Goal: Task Accomplishment & Management: Use online tool/utility

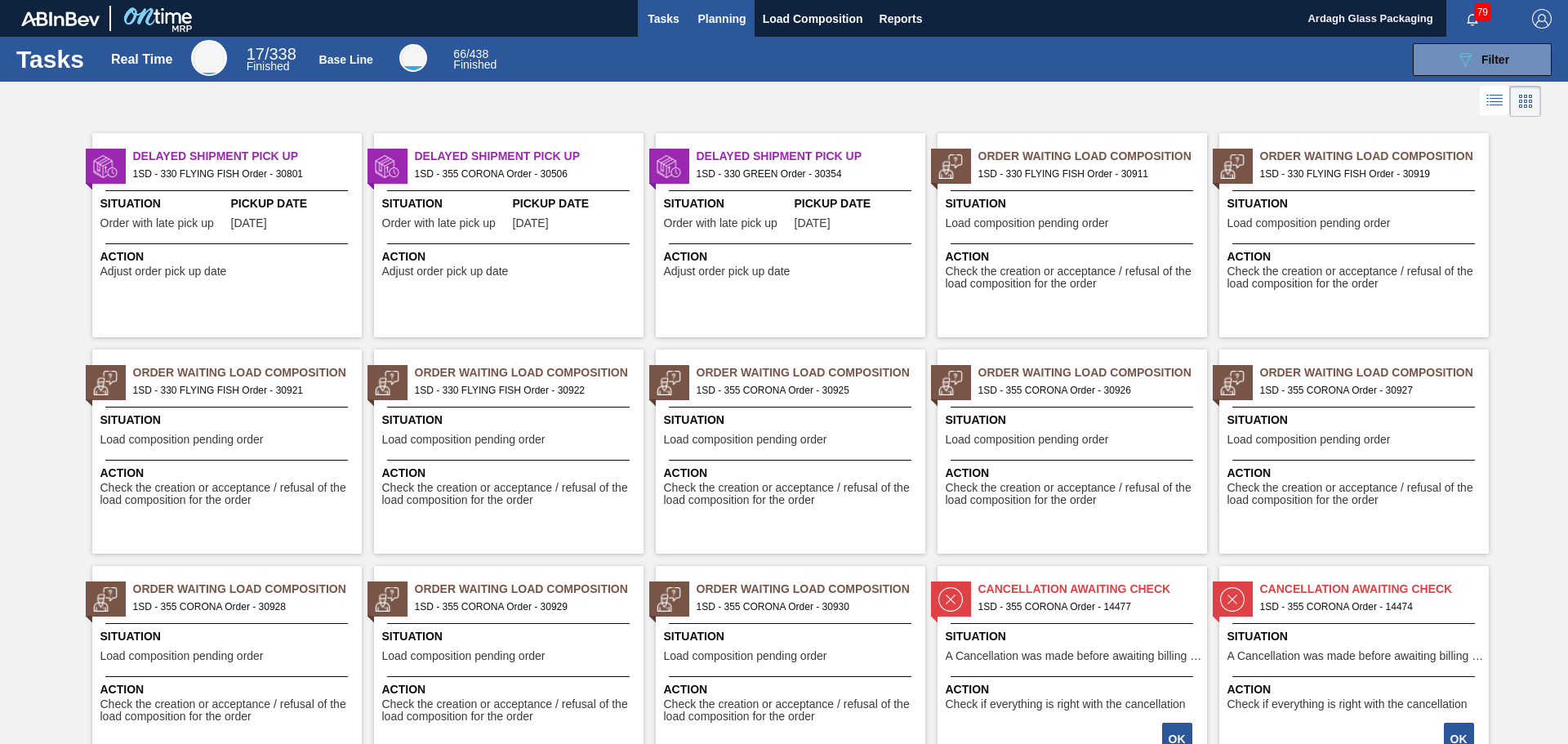
click at [715, 19] on span "Planning" at bounding box center [723, 19] width 48 height 20
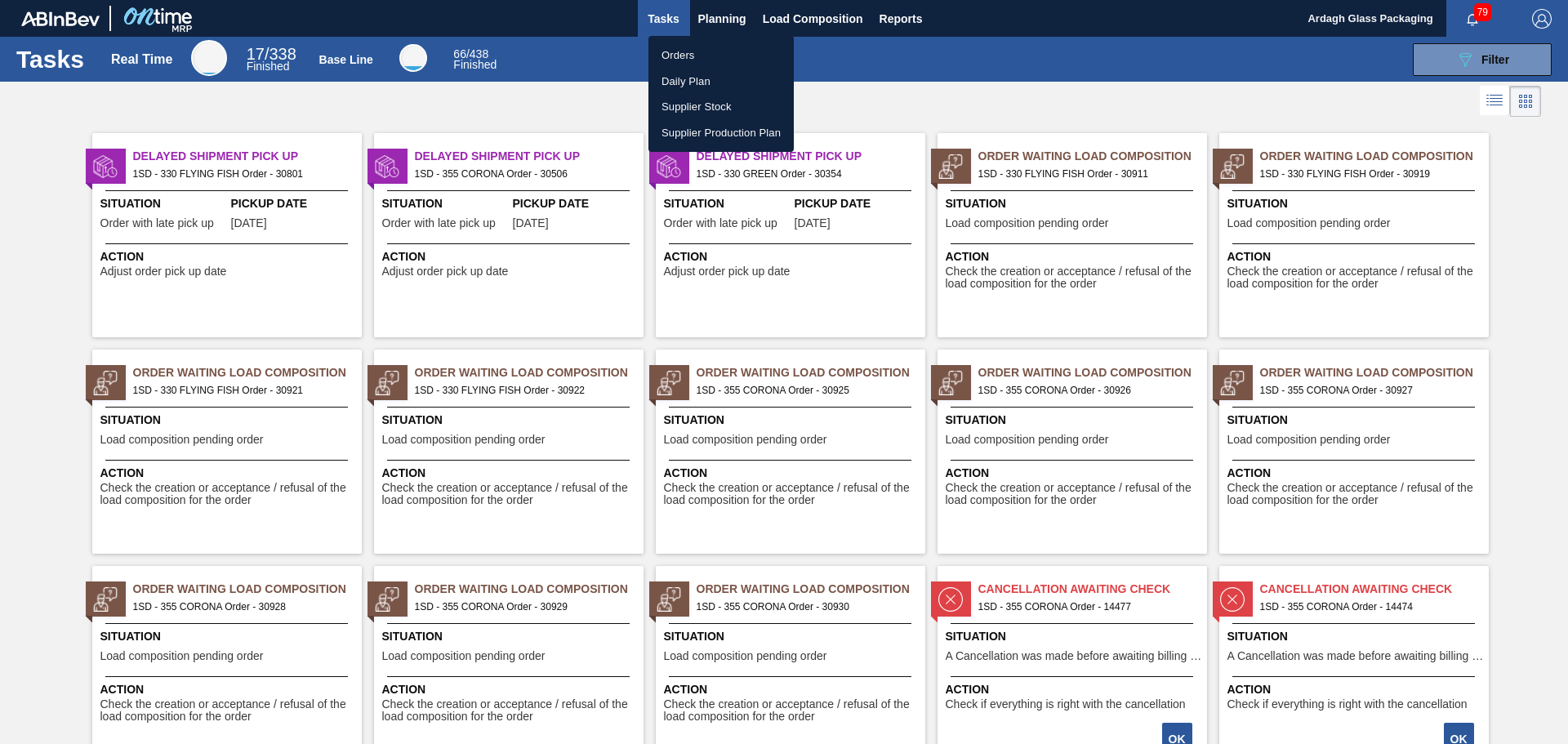
click at [700, 51] on li "Orders" at bounding box center [721, 56] width 145 height 26
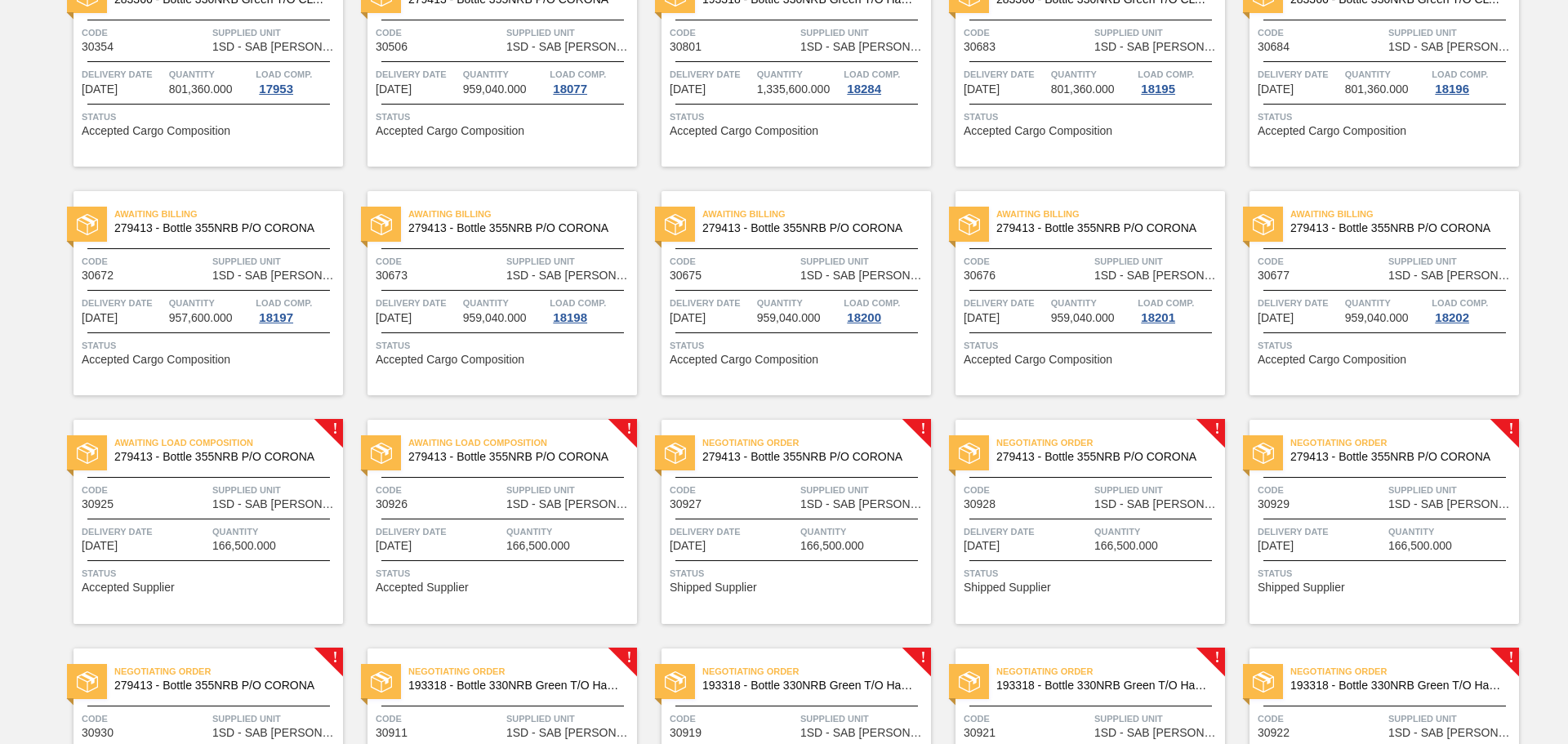
scroll to position [409, 0]
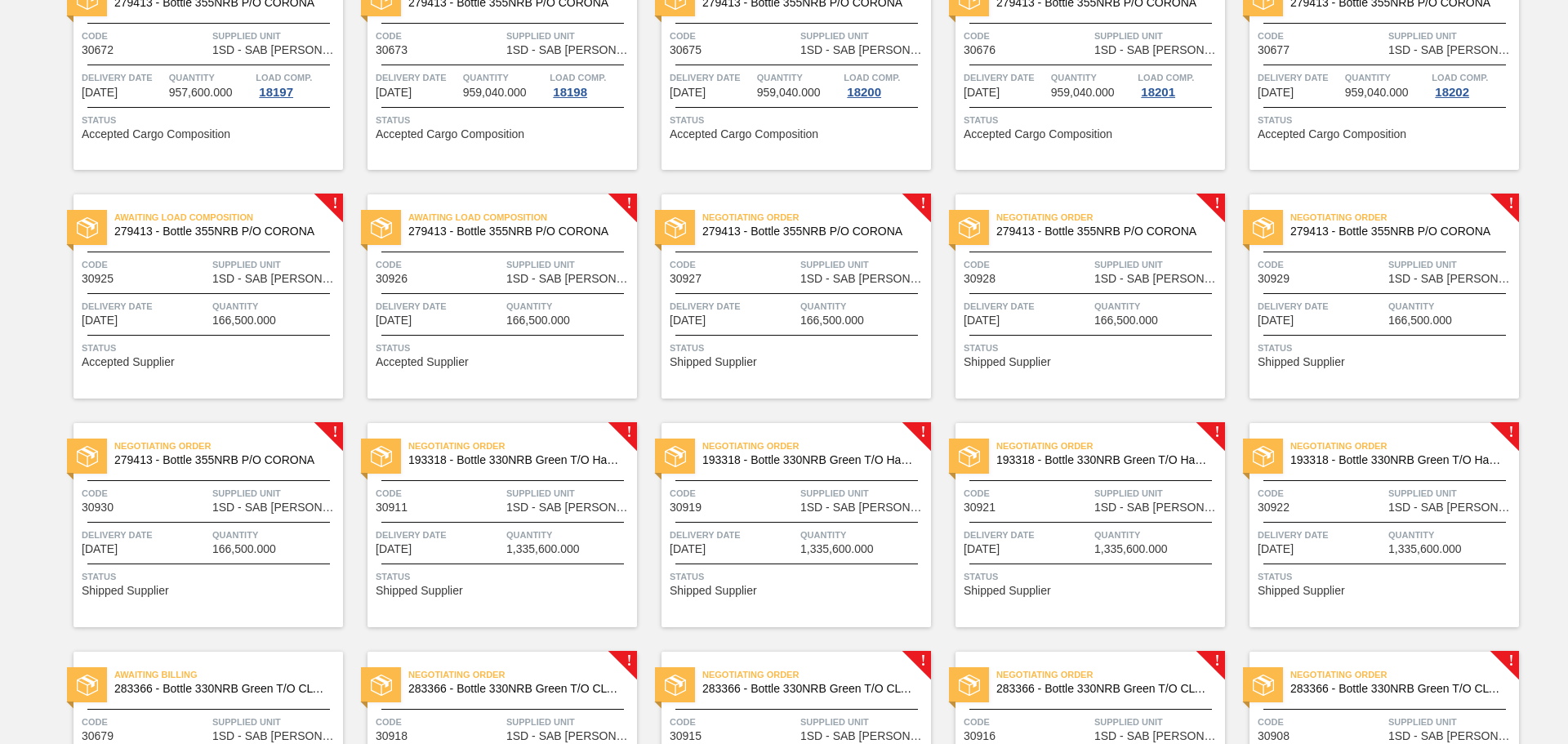
click at [243, 295] on div "Awaiting Load Composition 279413 - Bottle 355NRB P/O CORONA Code 30925 Supplied…" at bounding box center [208, 297] width 269 height 204
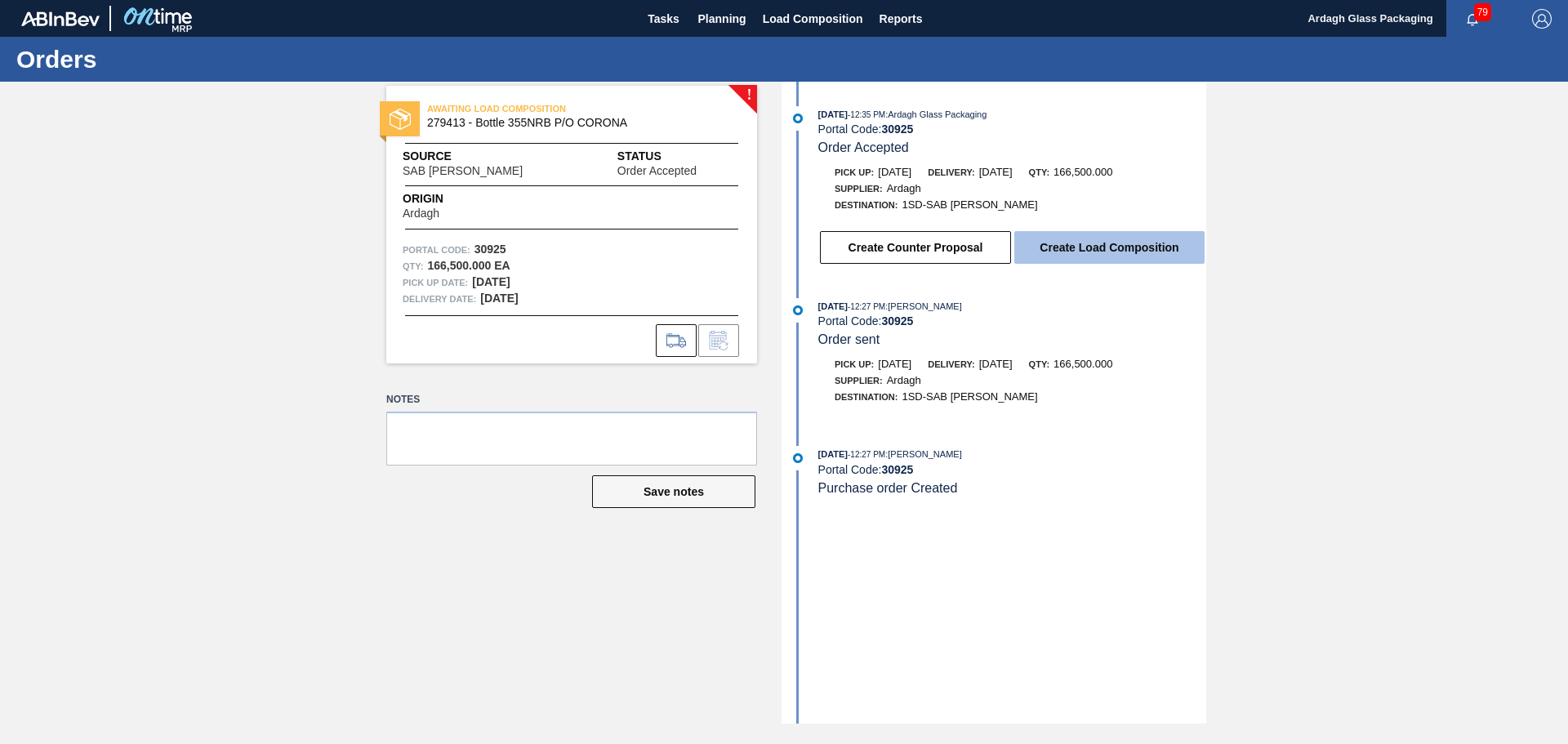
click at [1153, 250] on button "Create Load Composition" at bounding box center [1109, 248] width 190 height 33
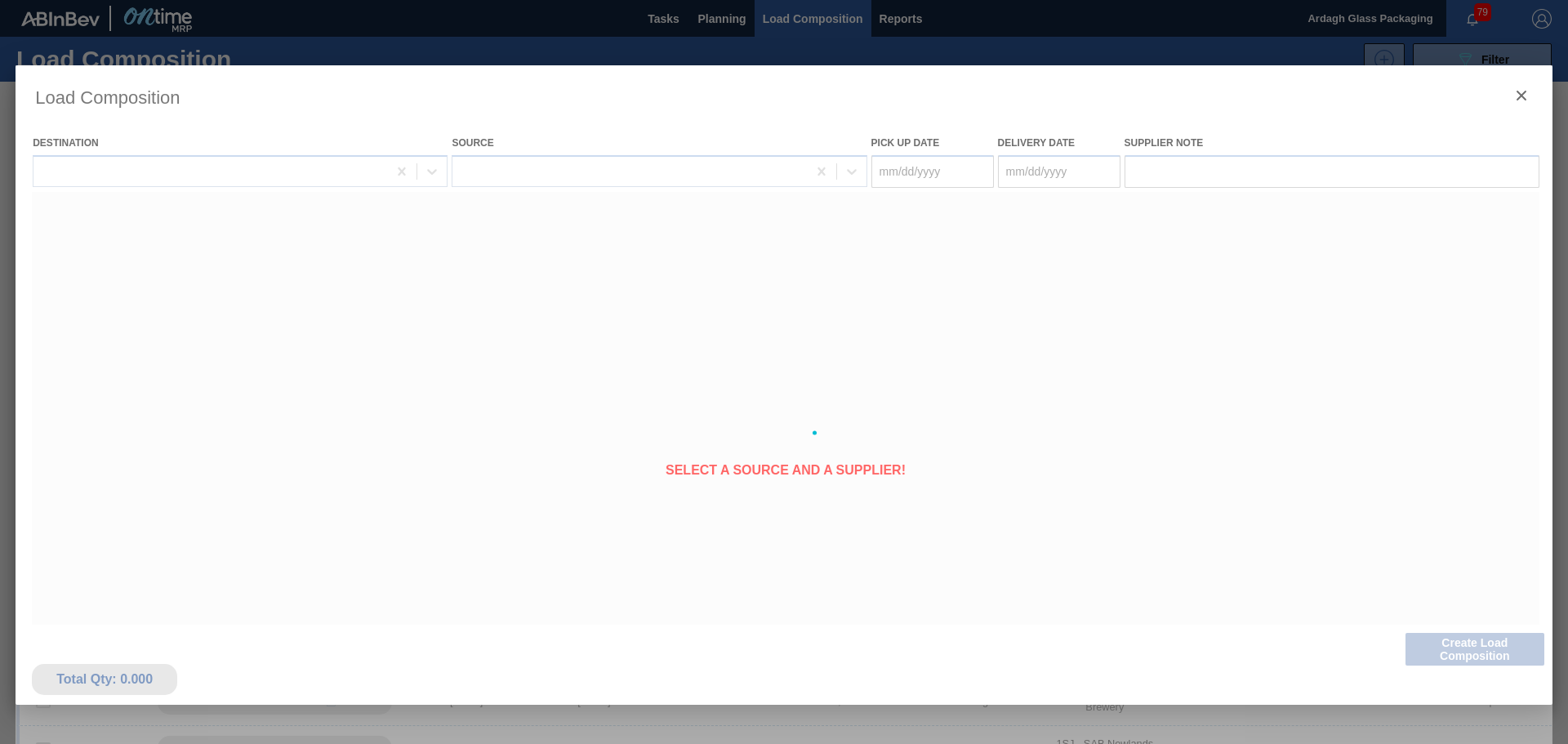
type Date "[DATE]"
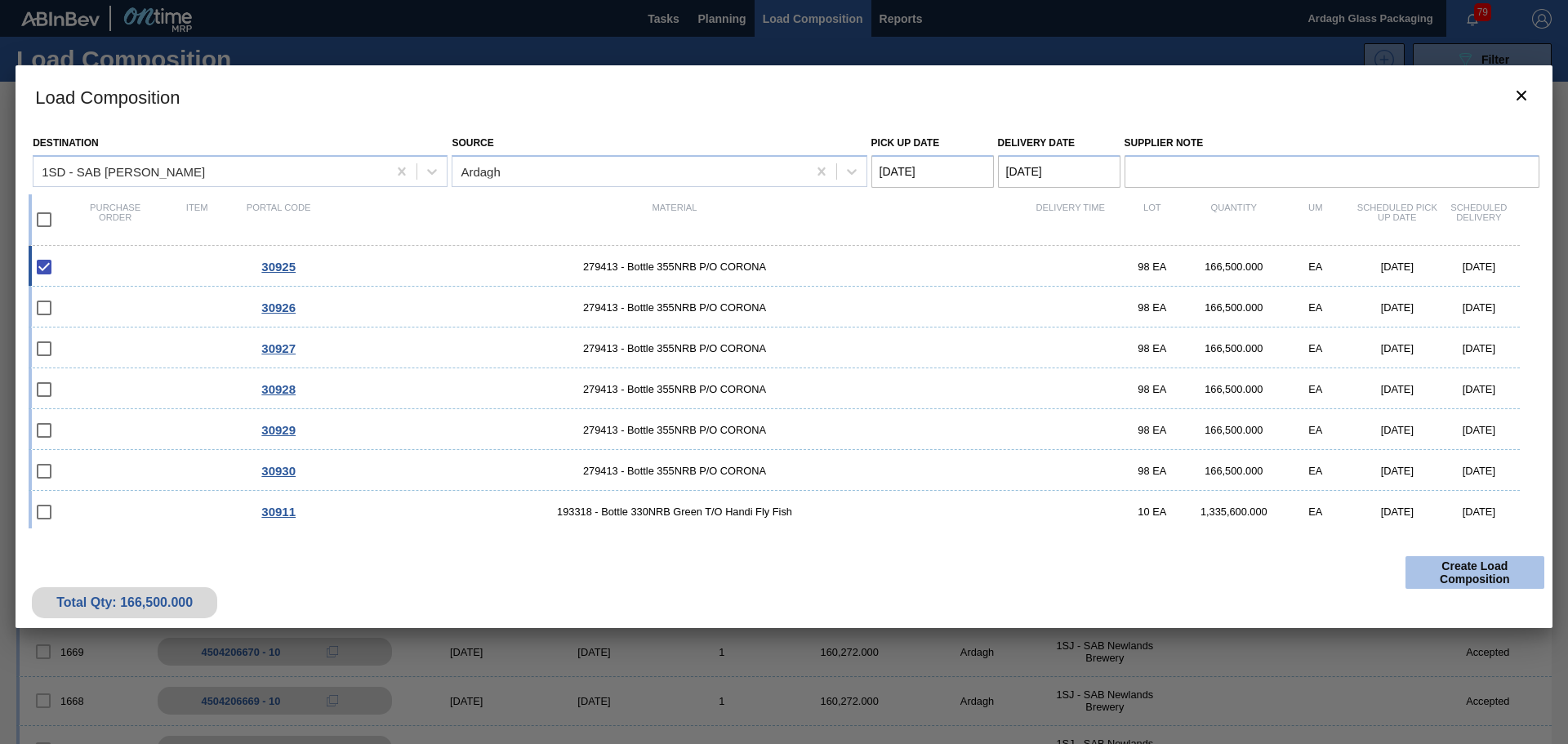
click at [1464, 572] on button "Create Load Composition" at bounding box center [1475, 573] width 139 height 33
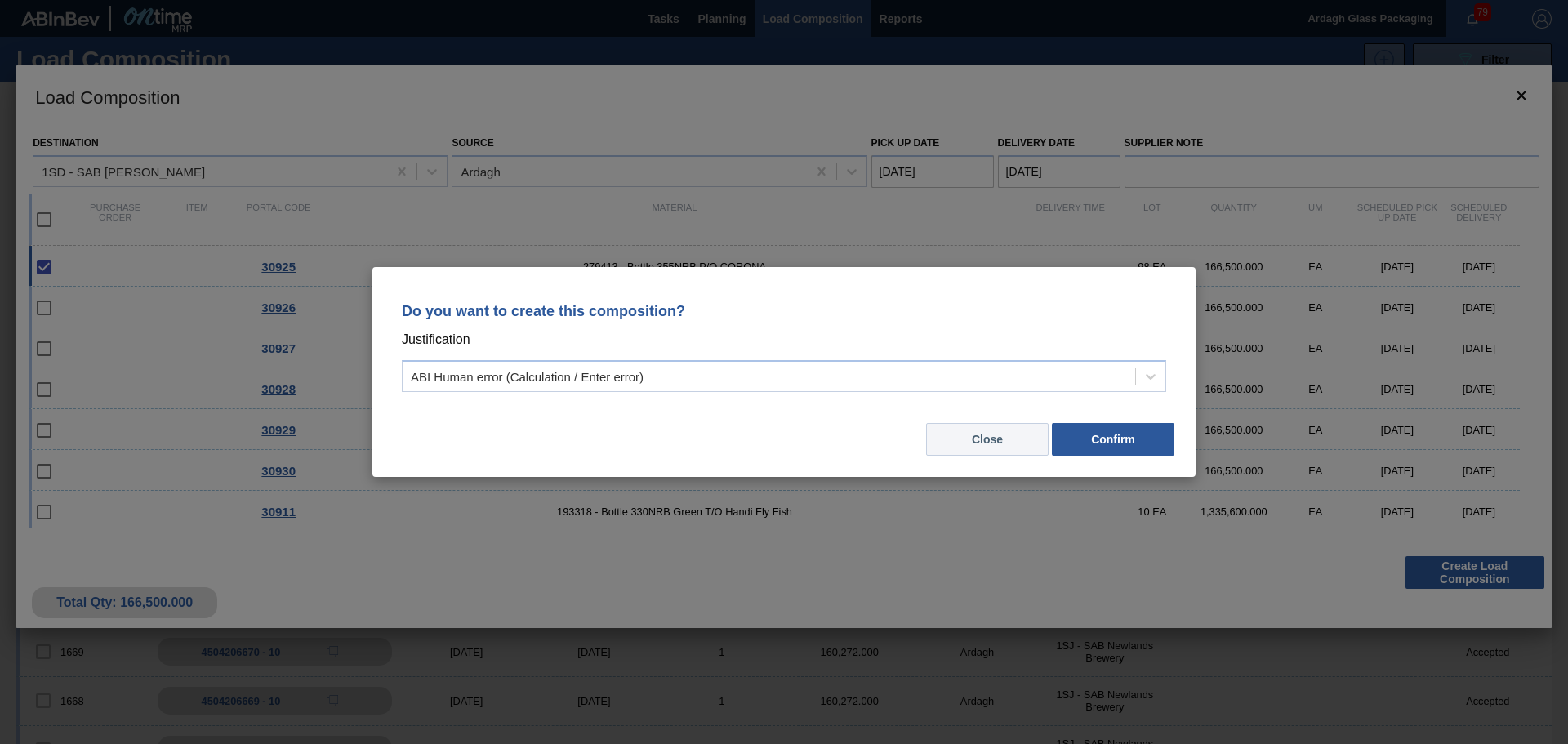
click at [998, 441] on button "Close" at bounding box center [987, 440] width 123 height 33
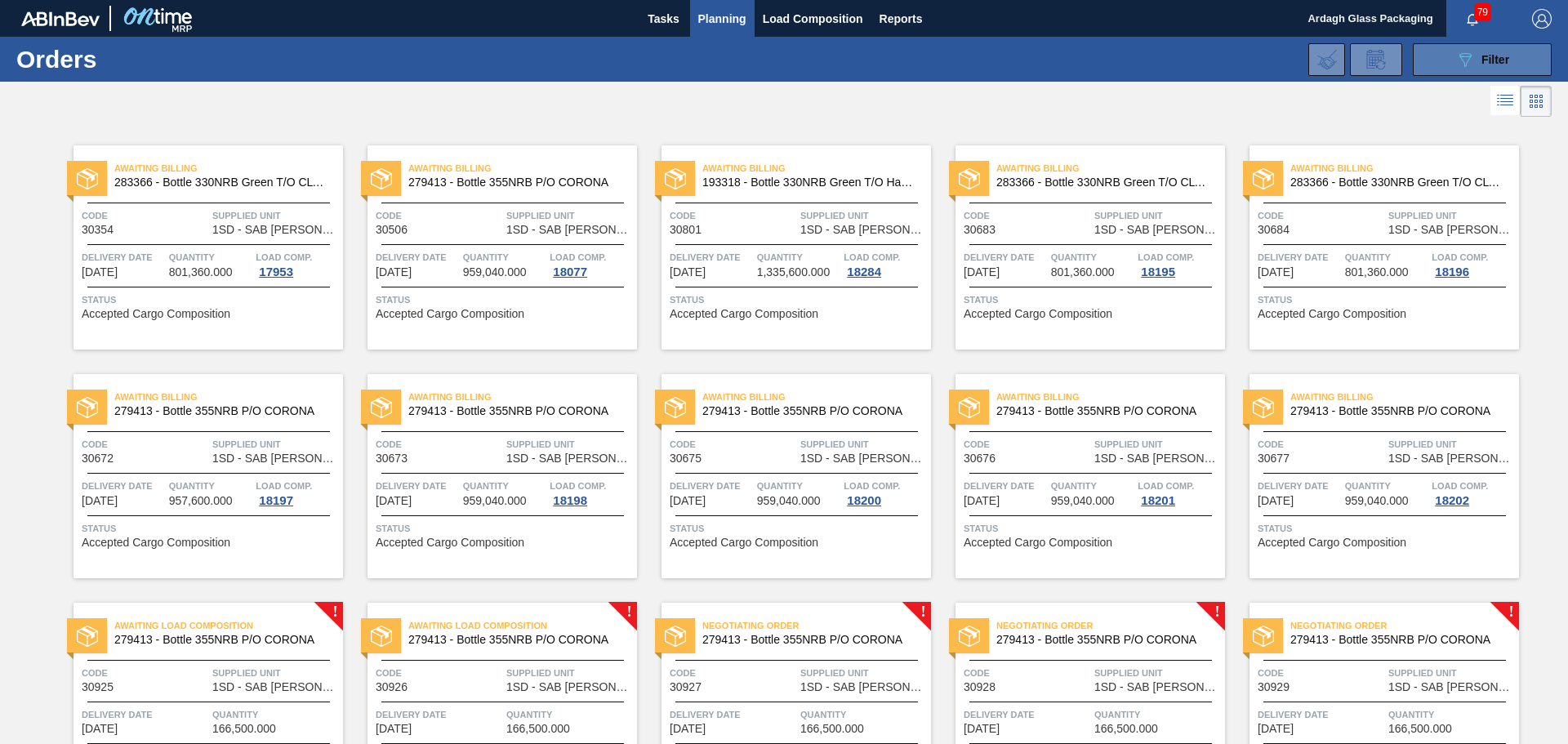
click at [1466, 58] on icon "089F7B8B-B2A5-4AFE-B5C0-19BA573D28AC" at bounding box center [1466, 59] width 20 height 20
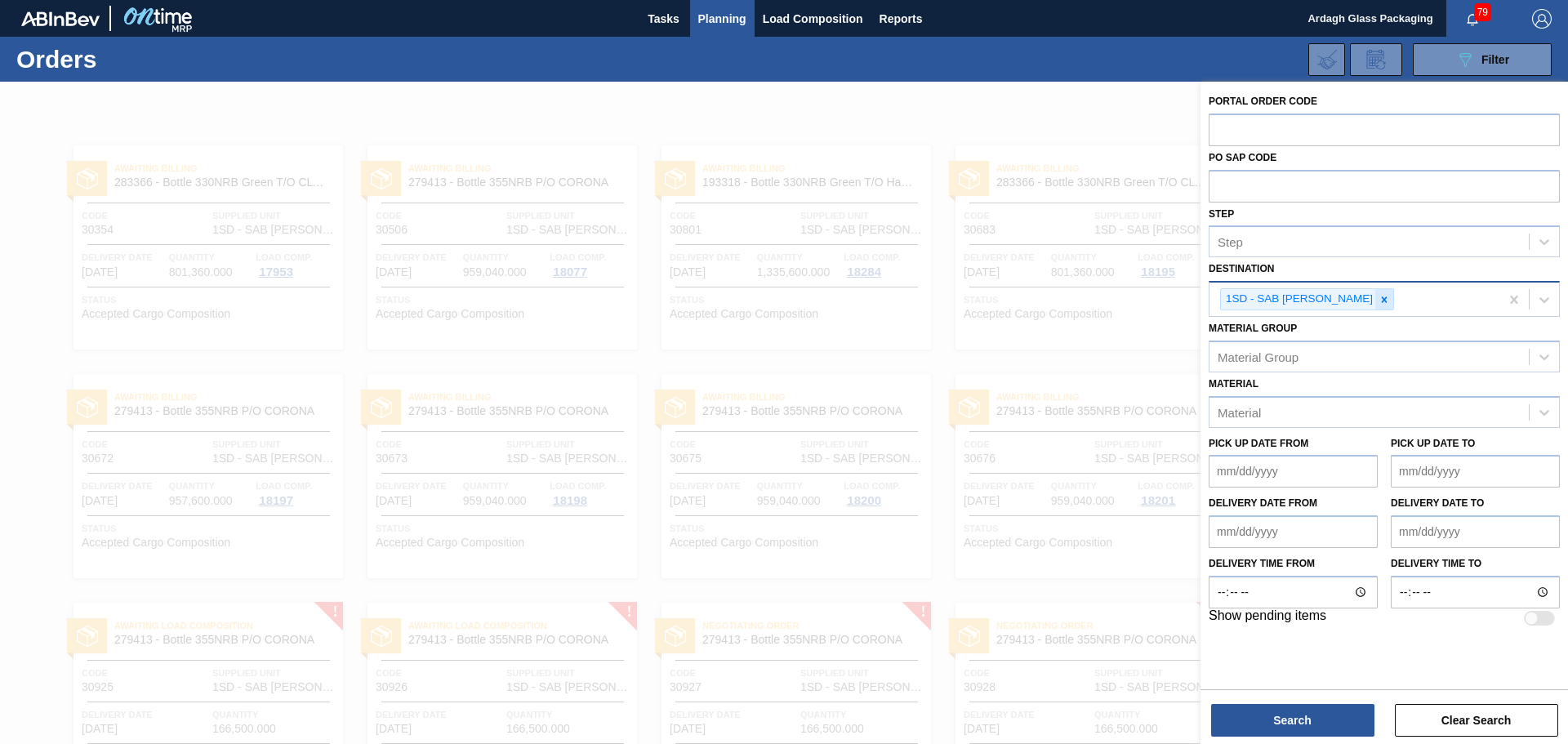
click at [1382, 298] on icon at bounding box center [1384, 299] width 6 height 6
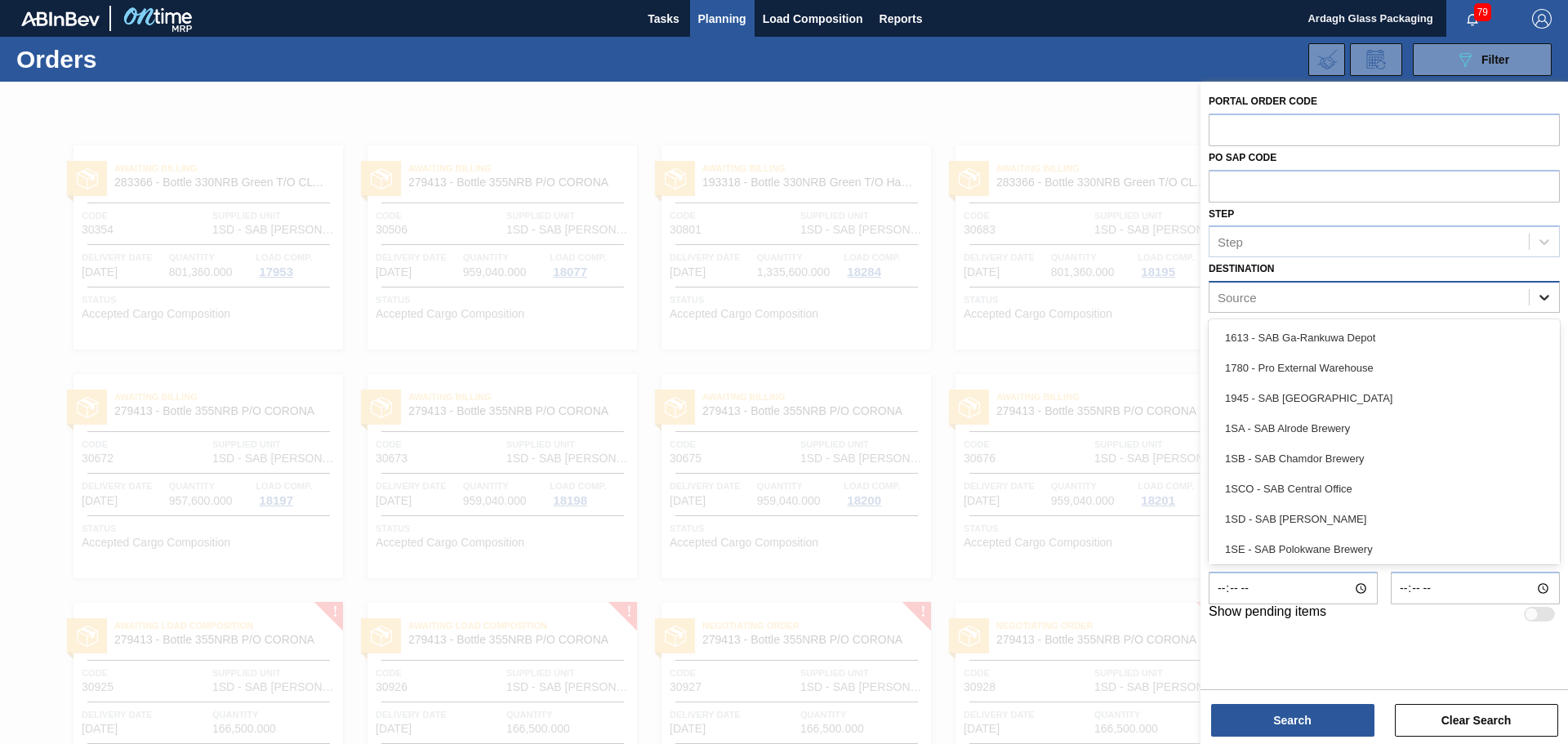
click at [1546, 294] on icon at bounding box center [1545, 297] width 16 height 16
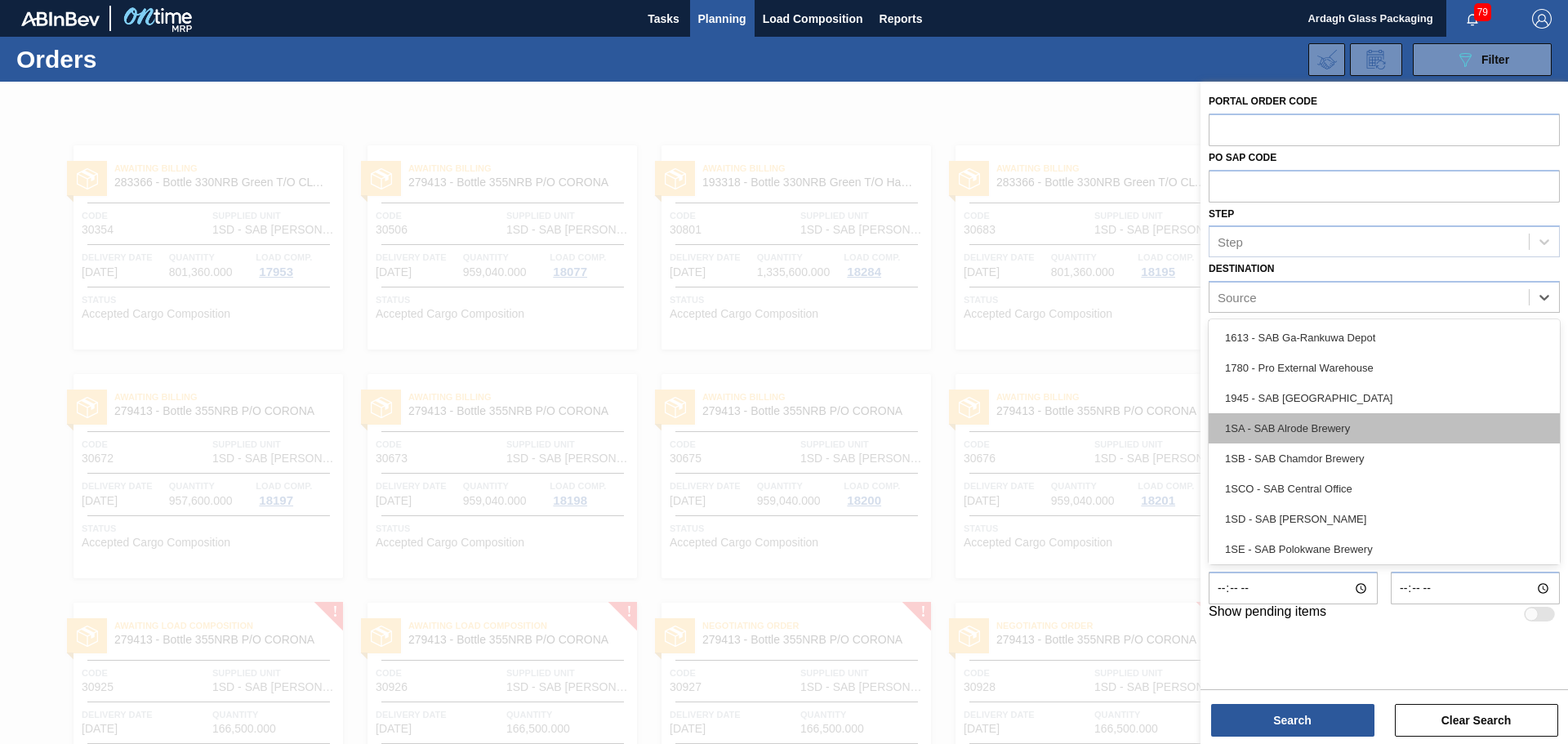
click at [1340, 428] on div "1SA - SAB Alrode Brewery" at bounding box center [1384, 428] width 351 height 30
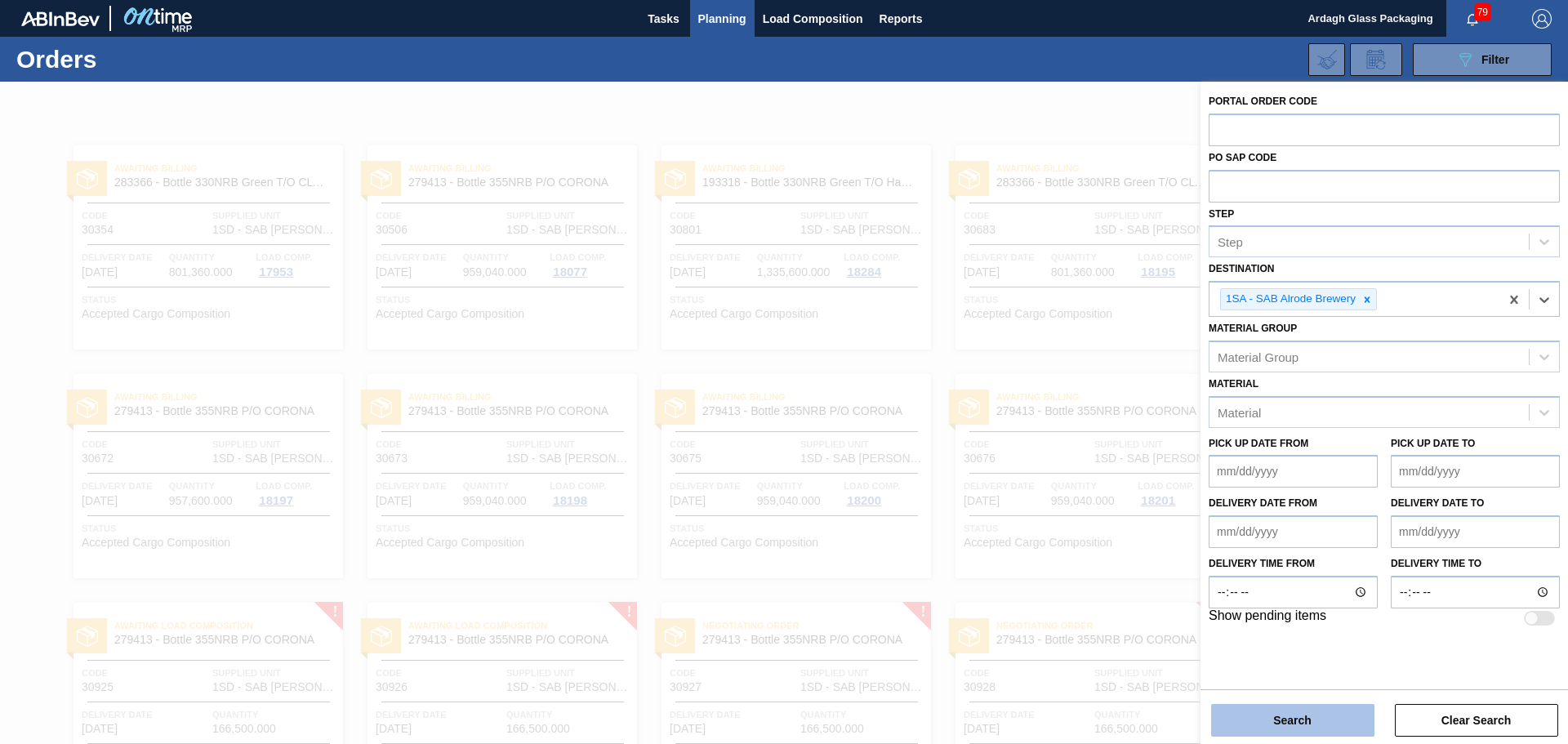
click at [1303, 718] on button "Search" at bounding box center [1293, 721] width 163 height 33
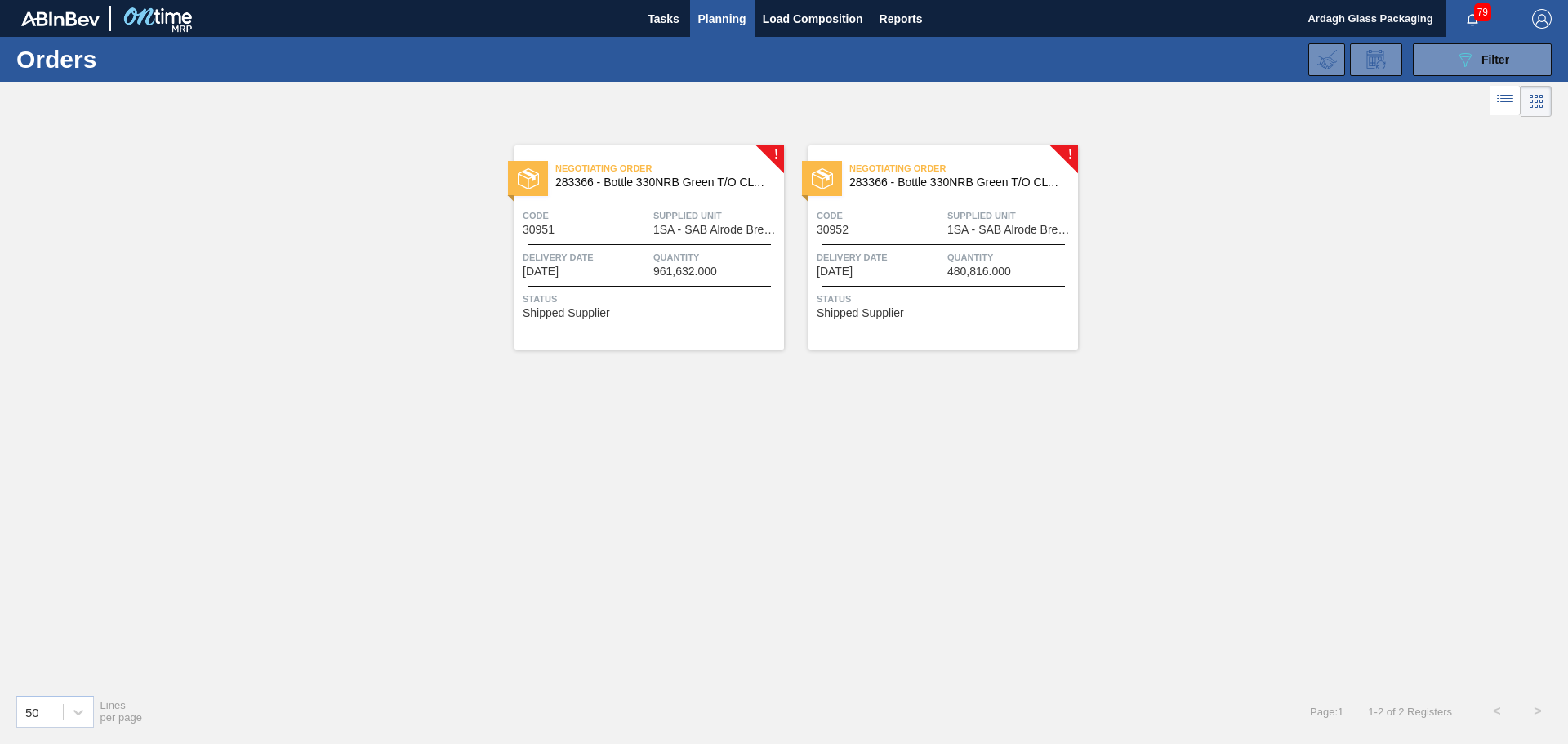
click at [697, 237] on div "Negotiating Order 283366 - Bottle 330NRB Green T/O CLT Booster Code 30951 Suppl…" at bounding box center [649, 247] width 269 height 204
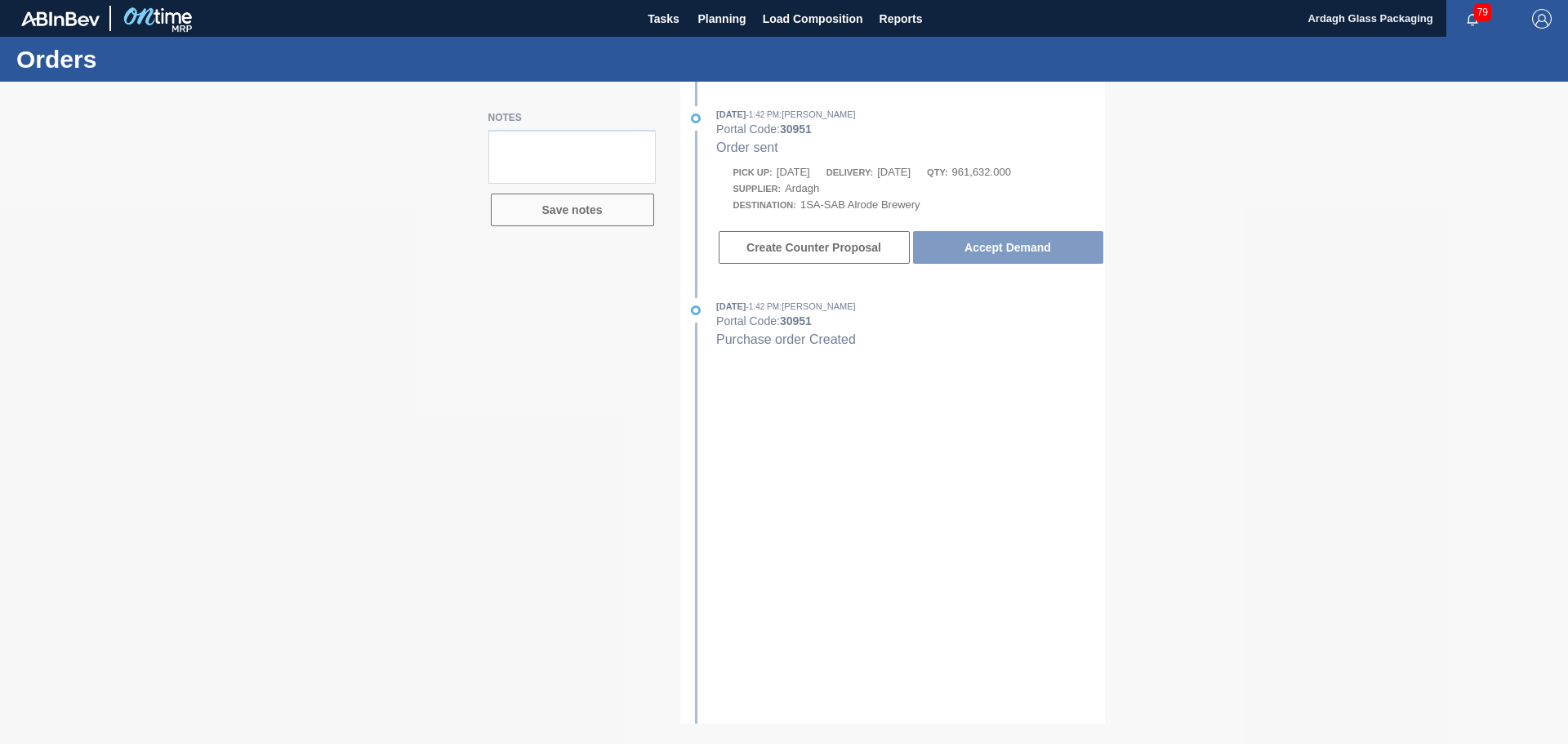
click at [1000, 242] on div at bounding box center [784, 413] width 1568 height 662
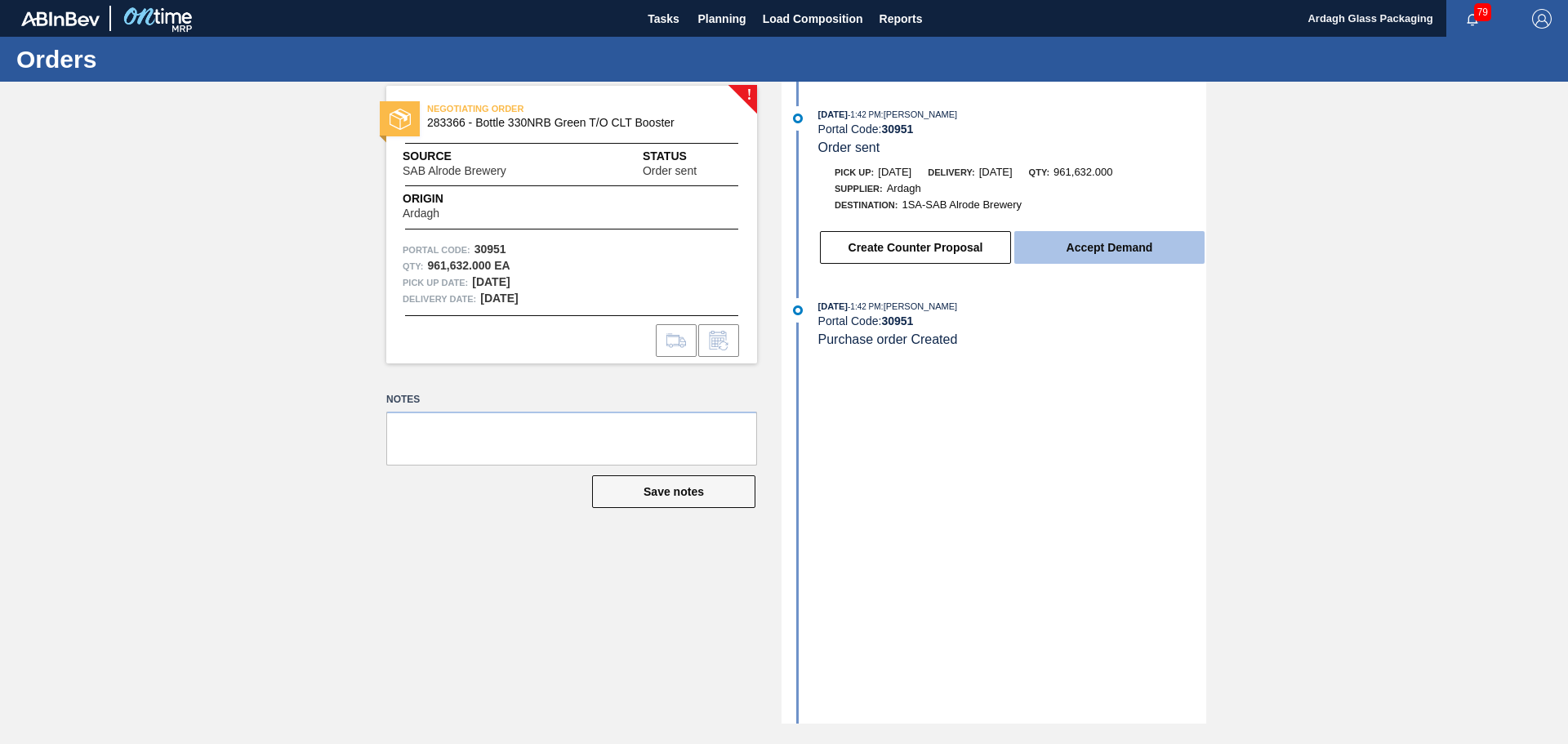
click at [1105, 247] on button "Accept Demand" at bounding box center [1109, 248] width 190 height 33
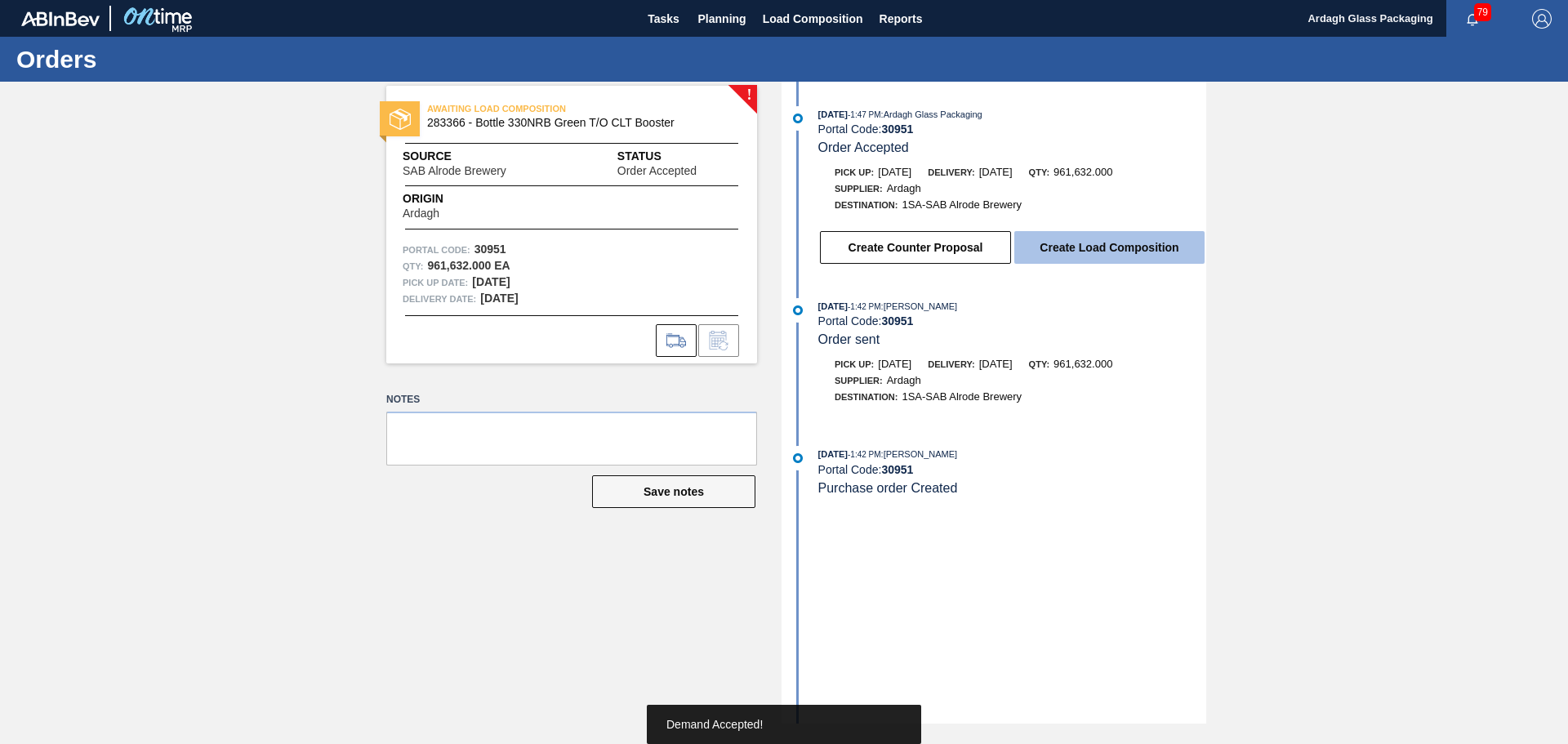
click at [1109, 247] on button "Create Load Composition" at bounding box center [1109, 248] width 190 height 33
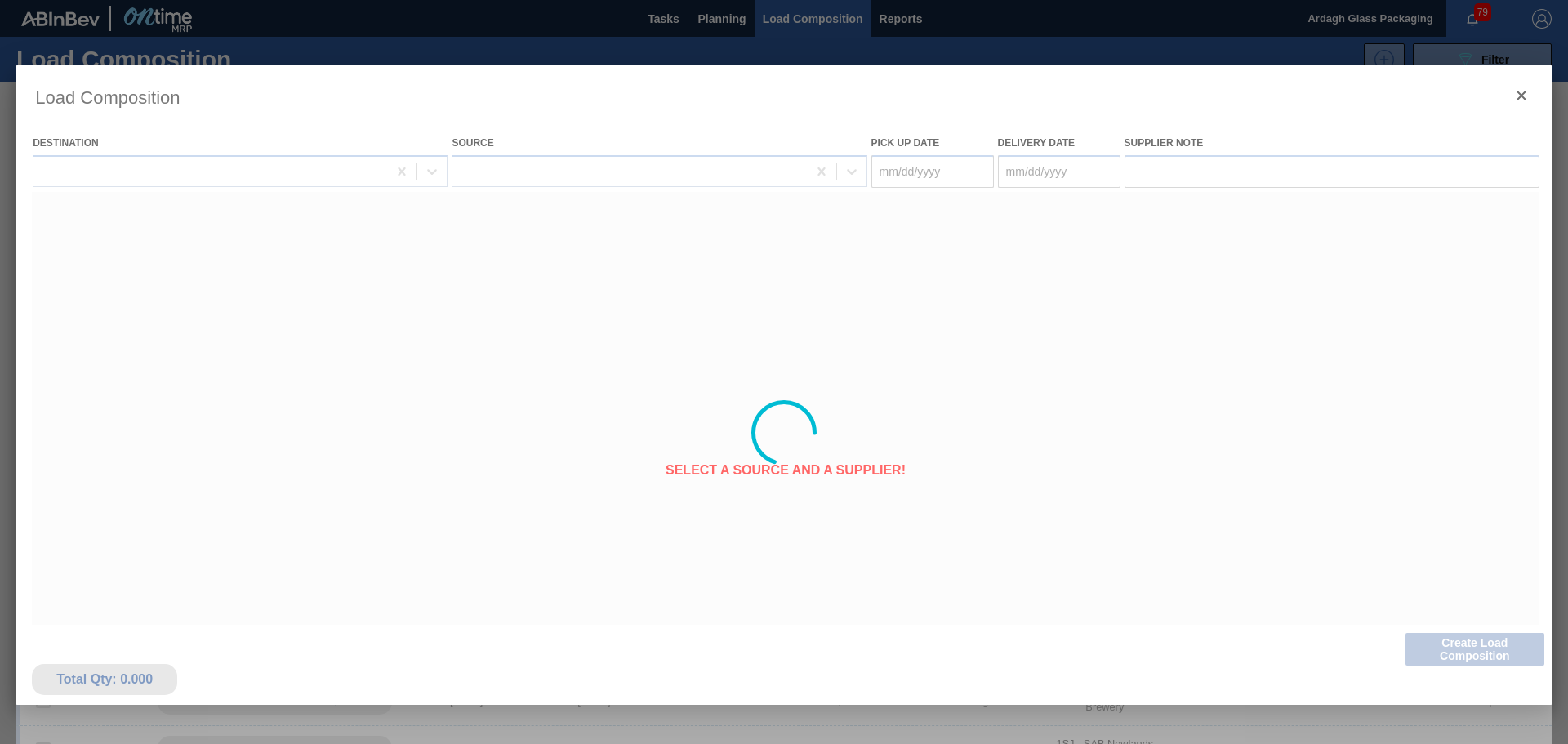
type Date "[DATE]"
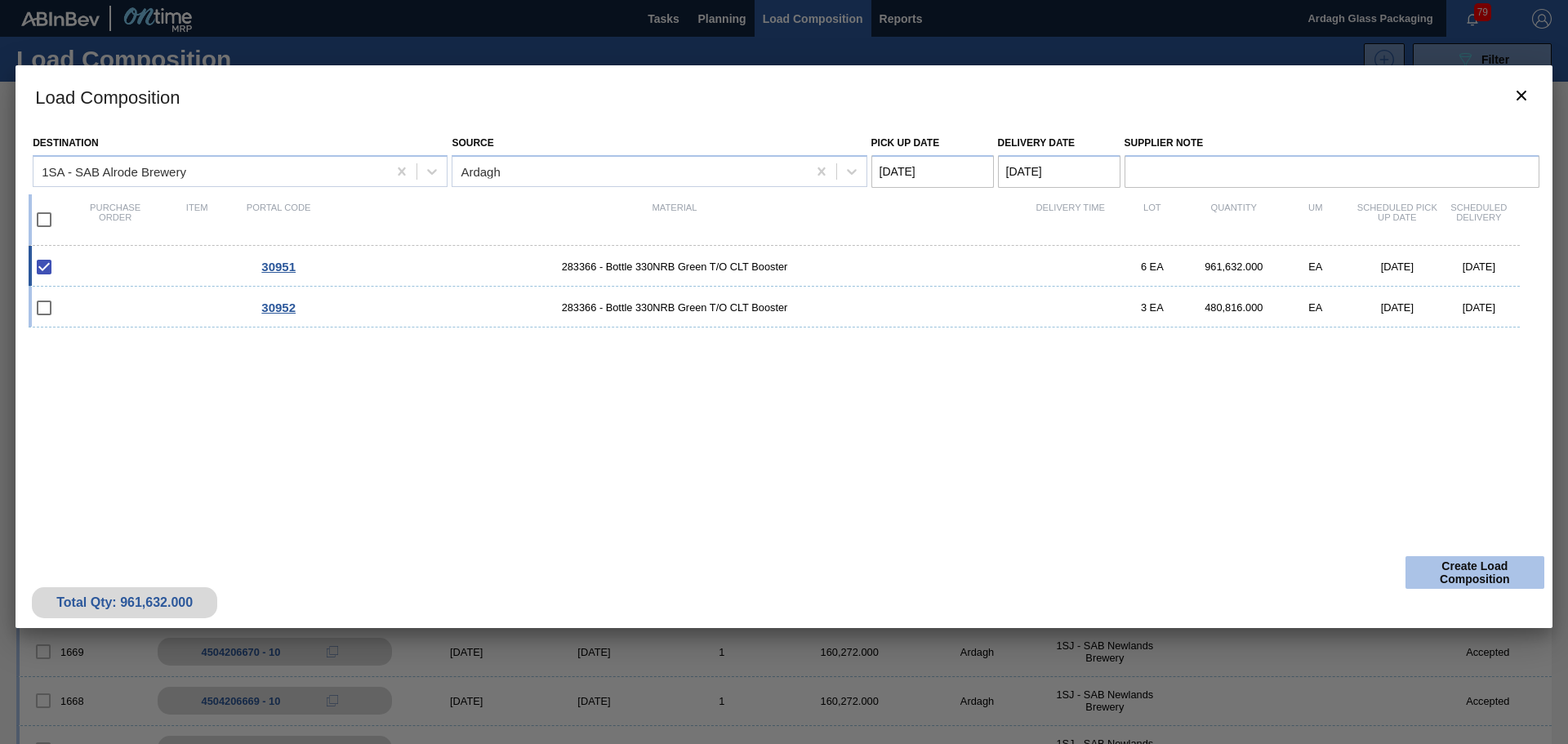
click at [1449, 571] on button "Create Load Composition" at bounding box center [1475, 573] width 139 height 33
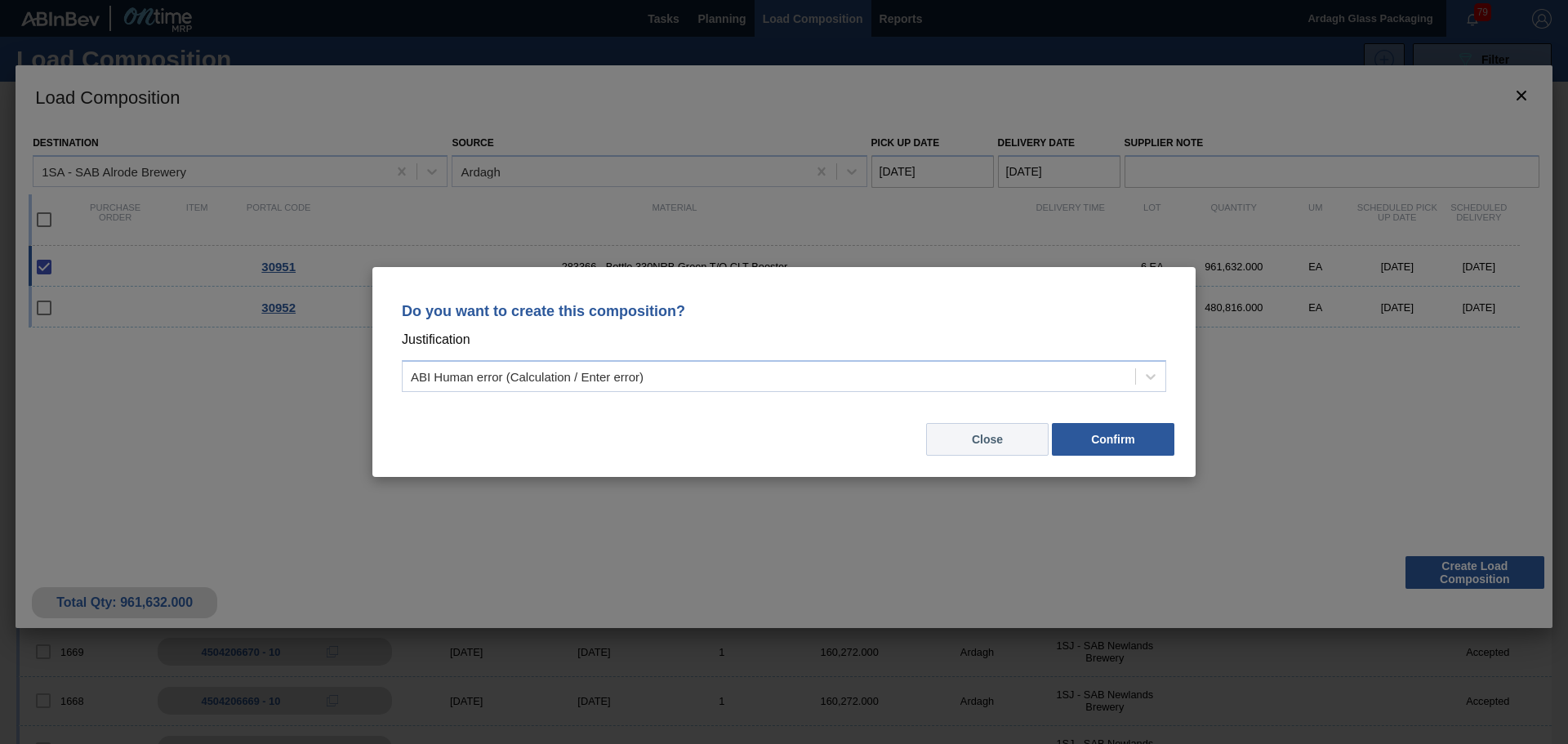
click at [994, 428] on button "Close" at bounding box center [987, 440] width 123 height 33
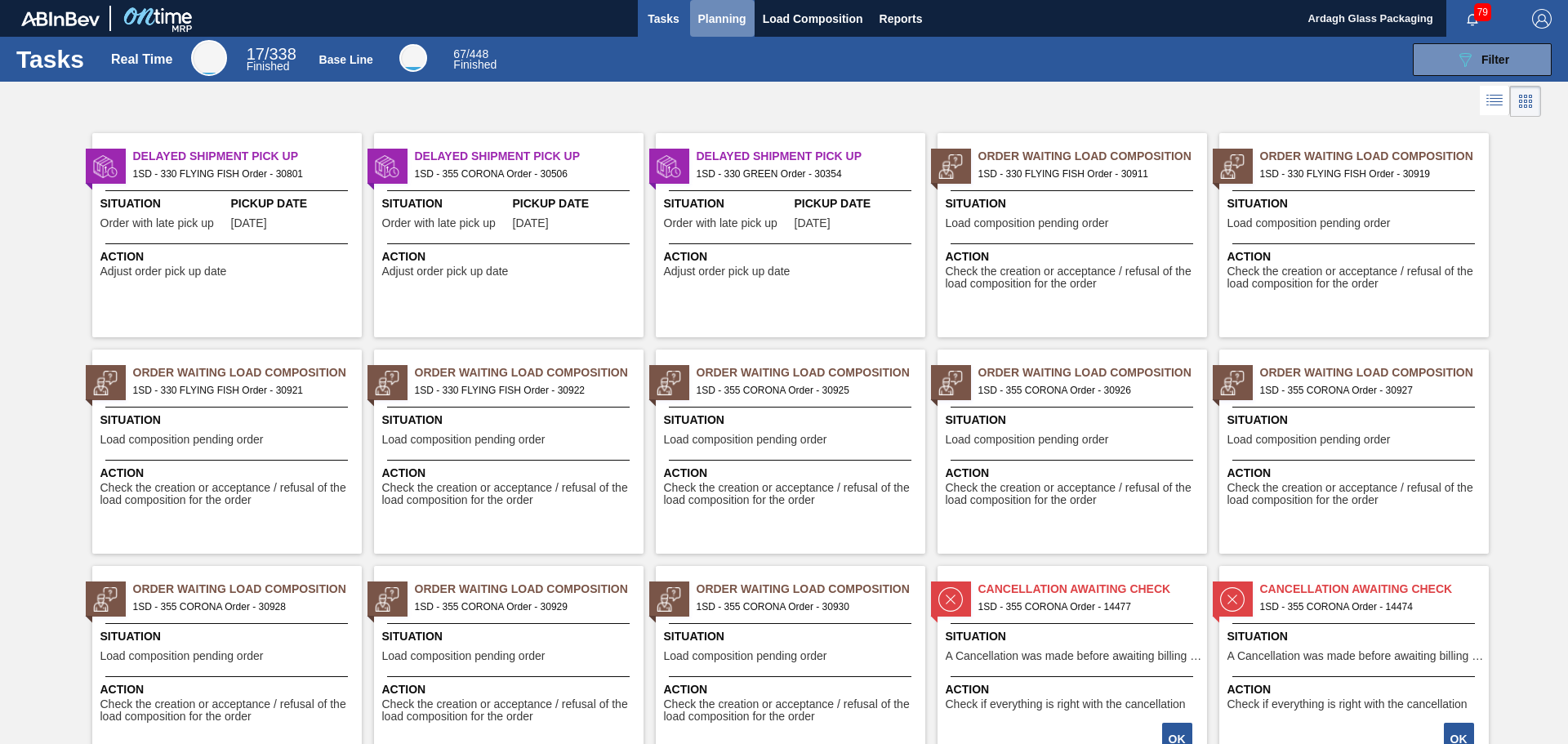
click at [731, 12] on span "Planning" at bounding box center [723, 19] width 48 height 20
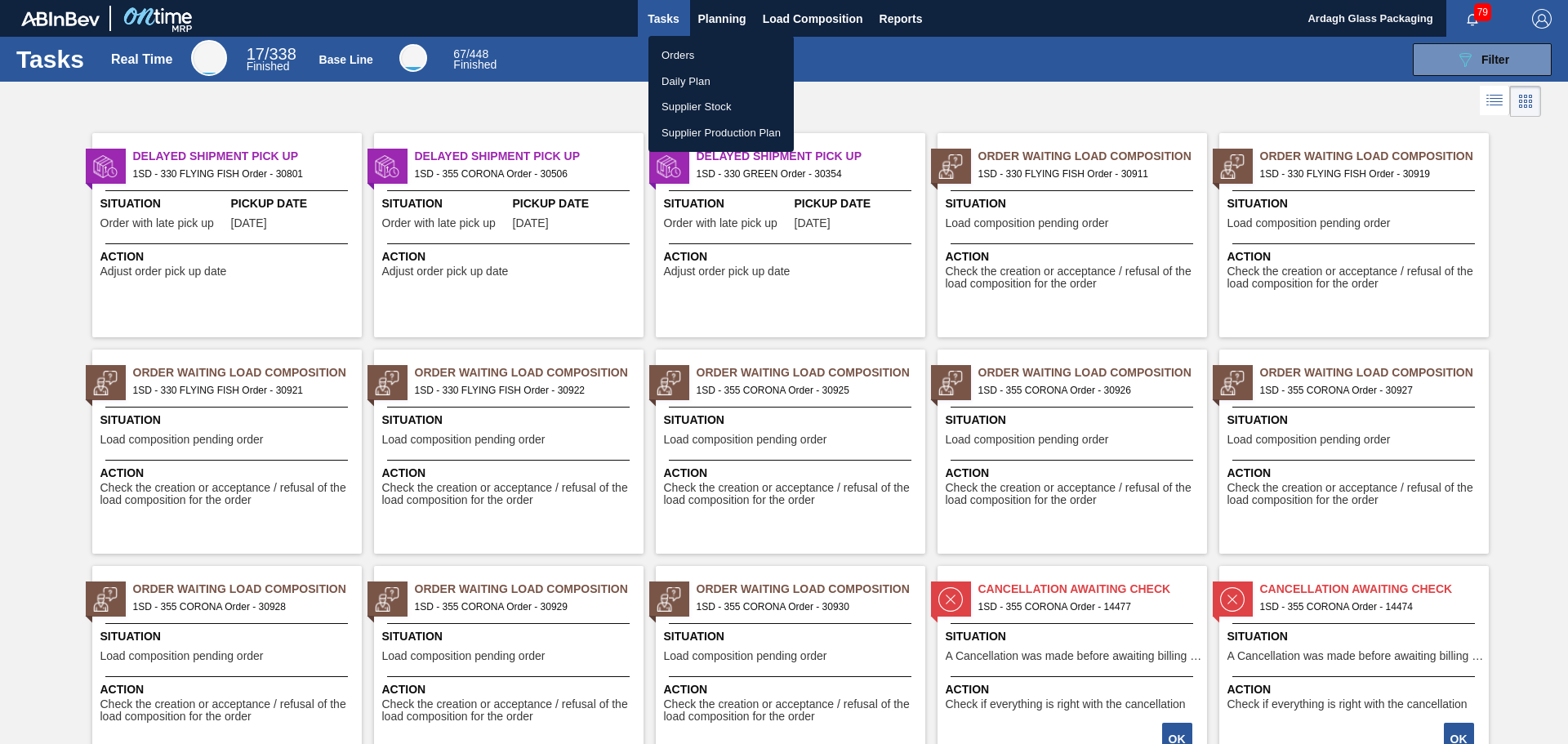
click at [674, 53] on li "Orders" at bounding box center [721, 56] width 145 height 26
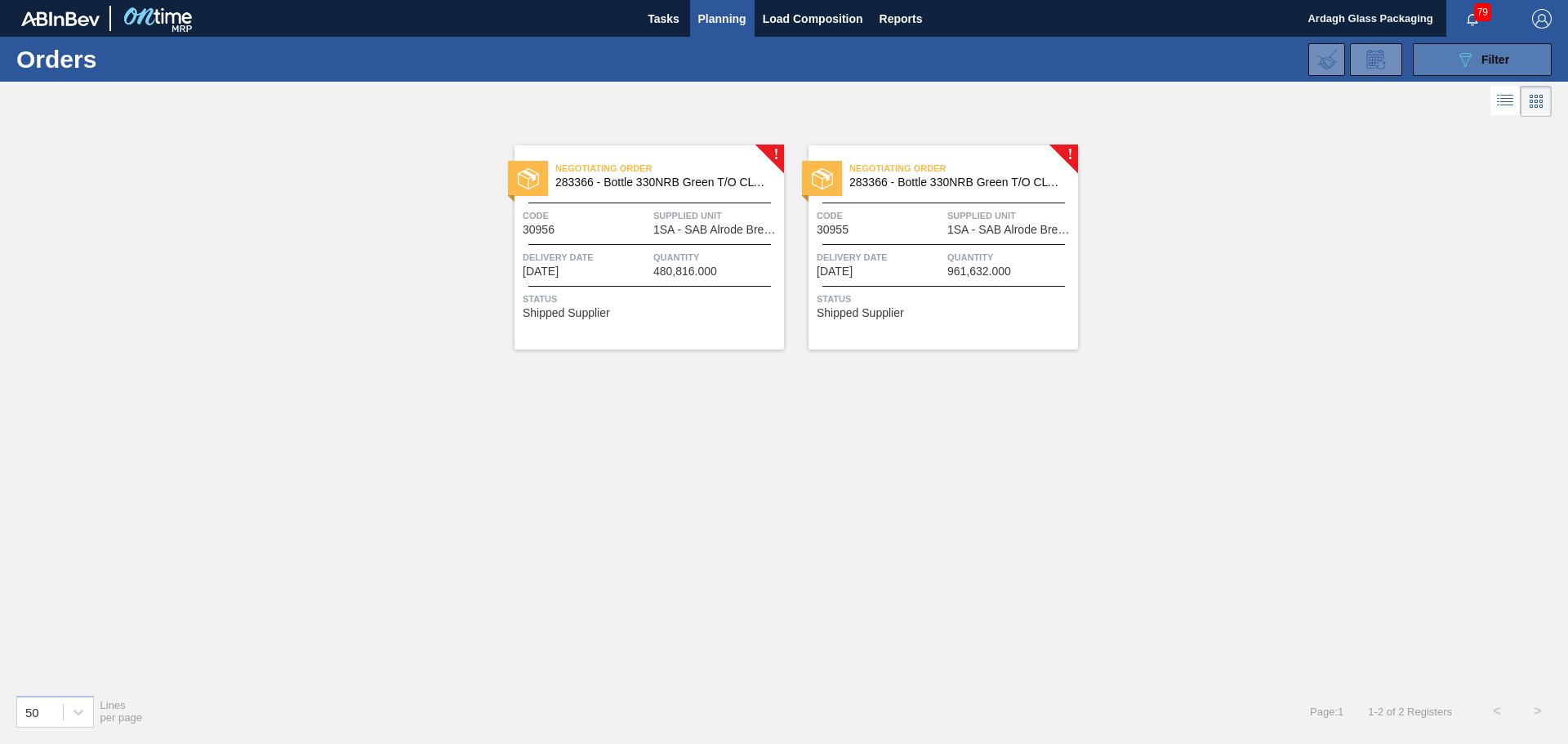
click at [1462, 54] on icon "089F7B8B-B2A5-4AFE-B5C0-19BA573D28AC" at bounding box center [1466, 59] width 20 height 20
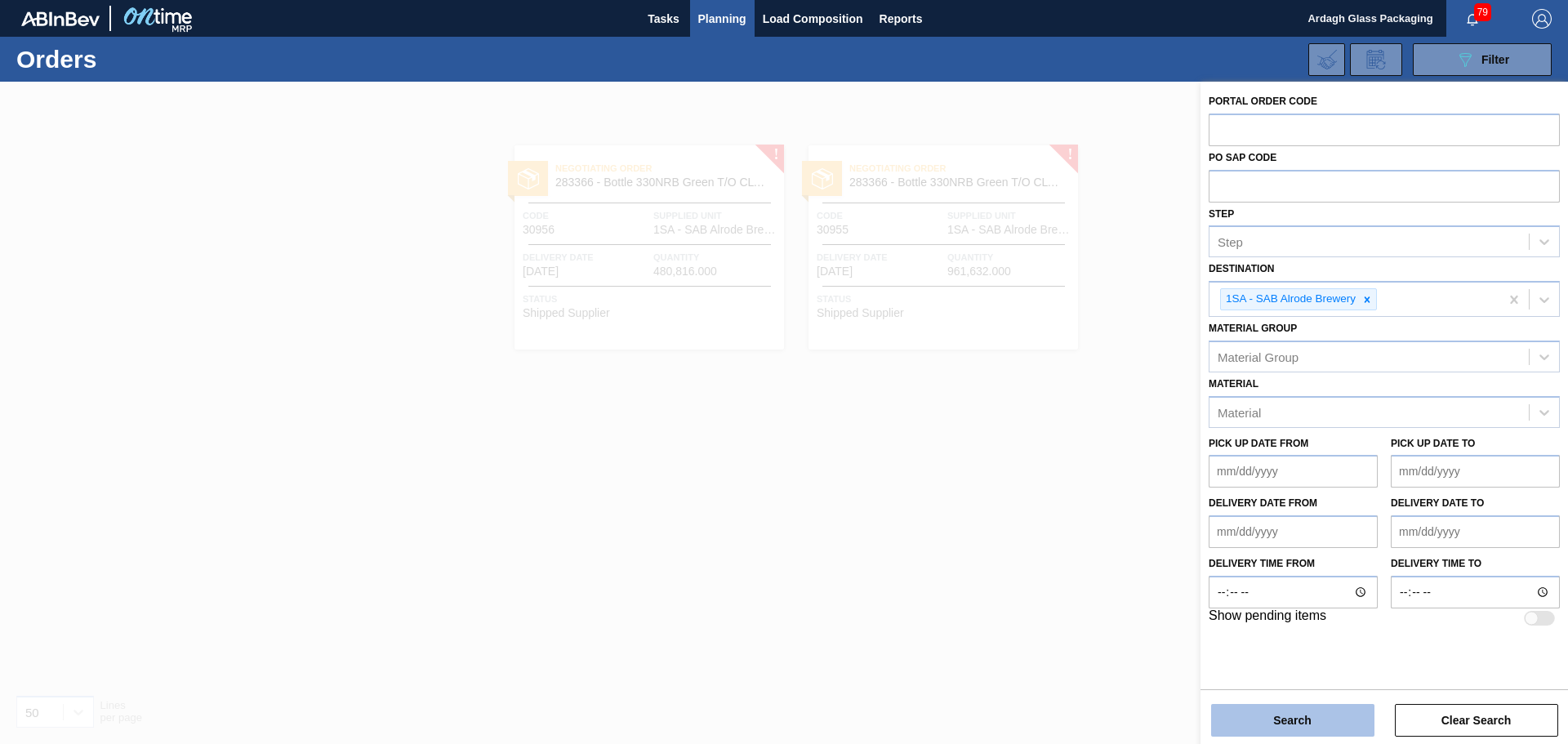
click at [1296, 716] on button "Search" at bounding box center [1293, 721] width 163 height 33
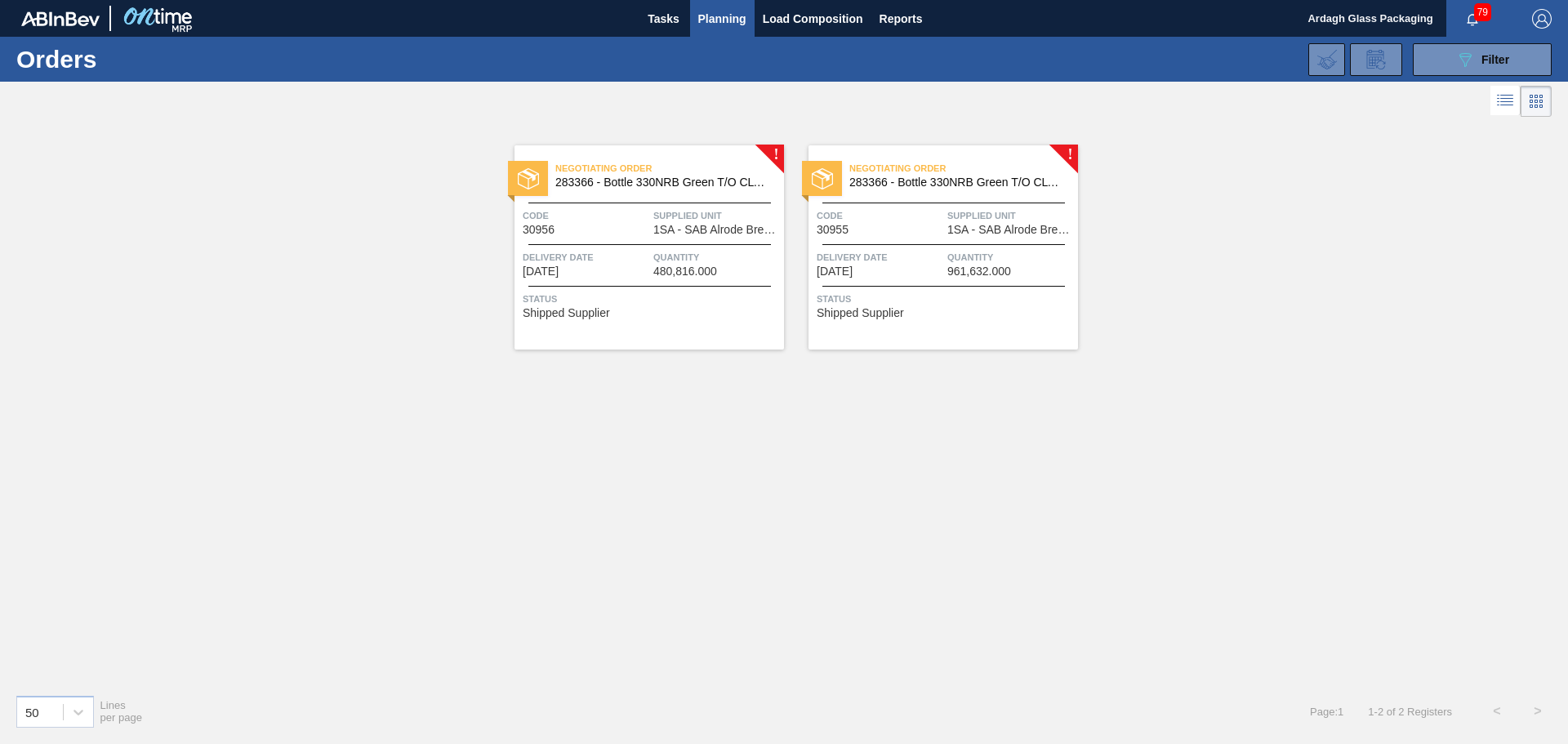
click at [699, 216] on span "Supplied Unit" at bounding box center [717, 216] width 127 height 16
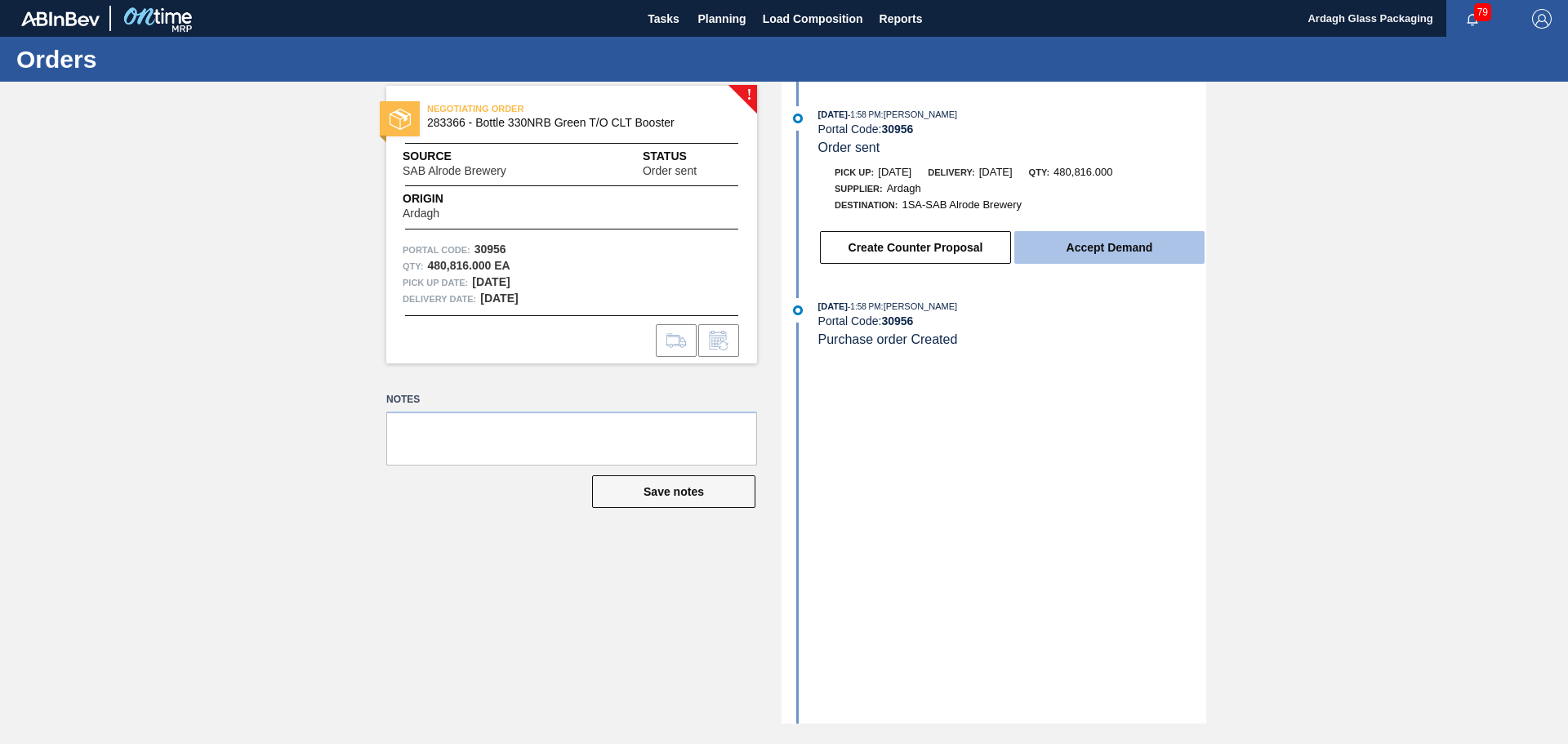
click at [1125, 242] on button "Accept Demand" at bounding box center [1109, 248] width 190 height 33
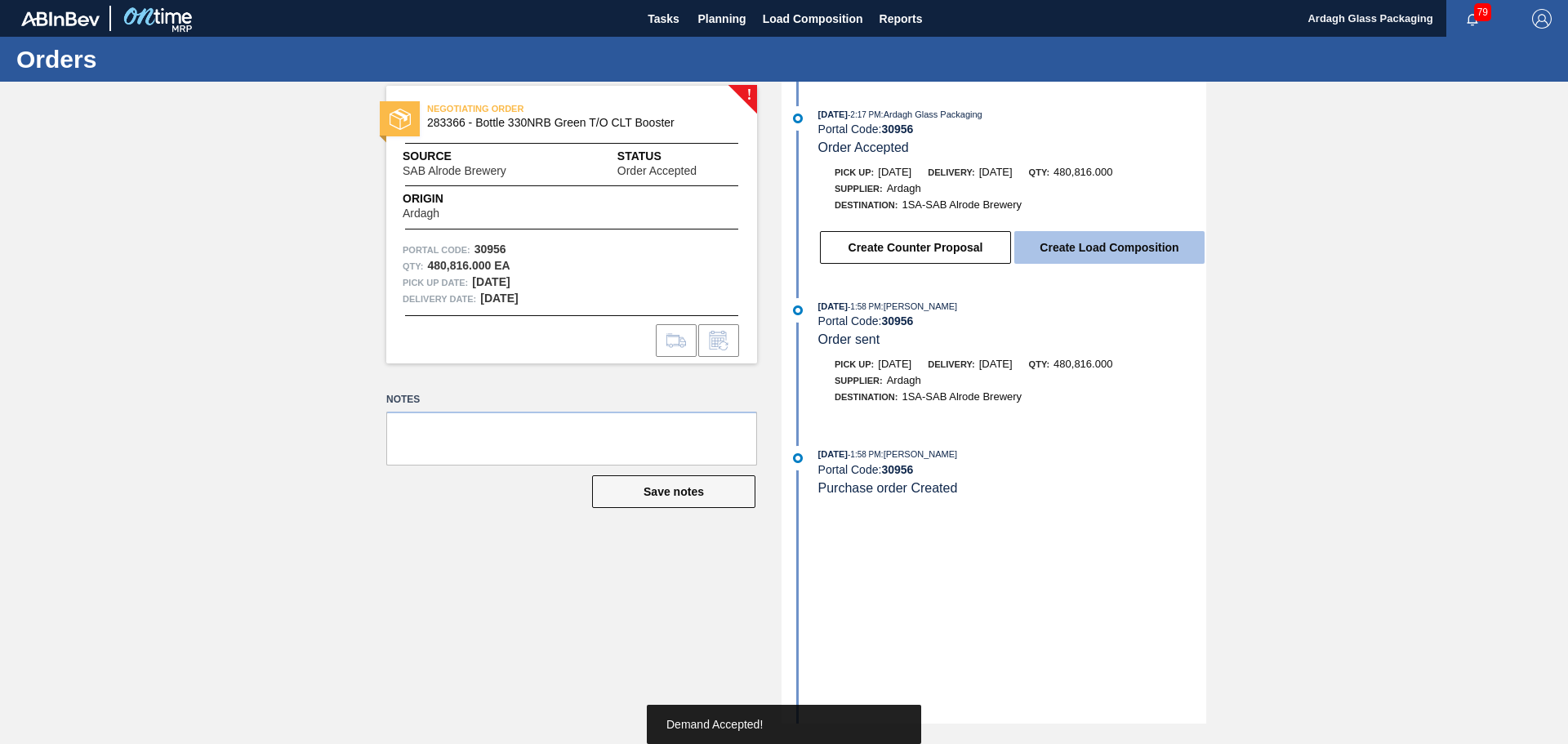
click at [1101, 255] on button "Create Load Composition" at bounding box center [1109, 248] width 190 height 33
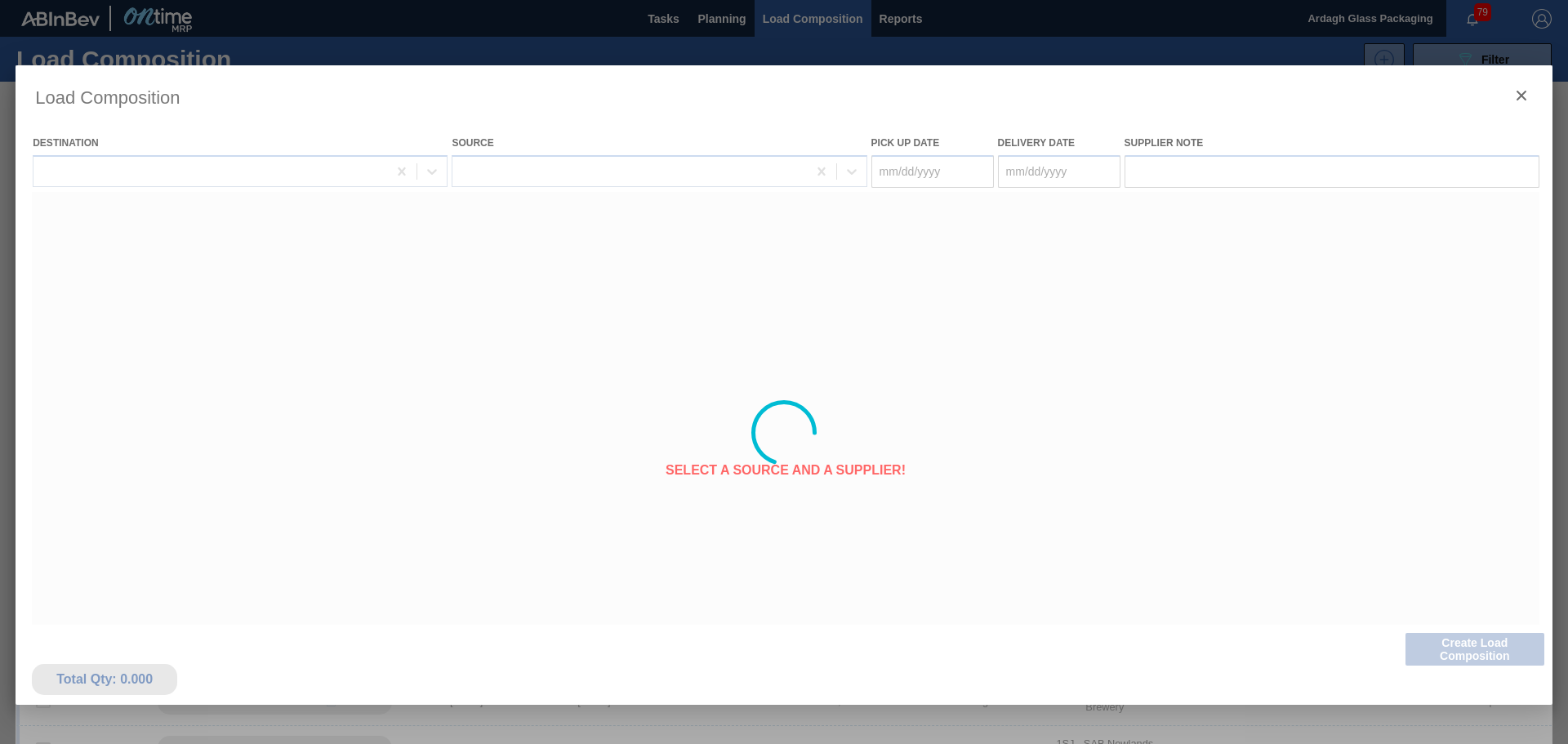
type Date "[DATE]"
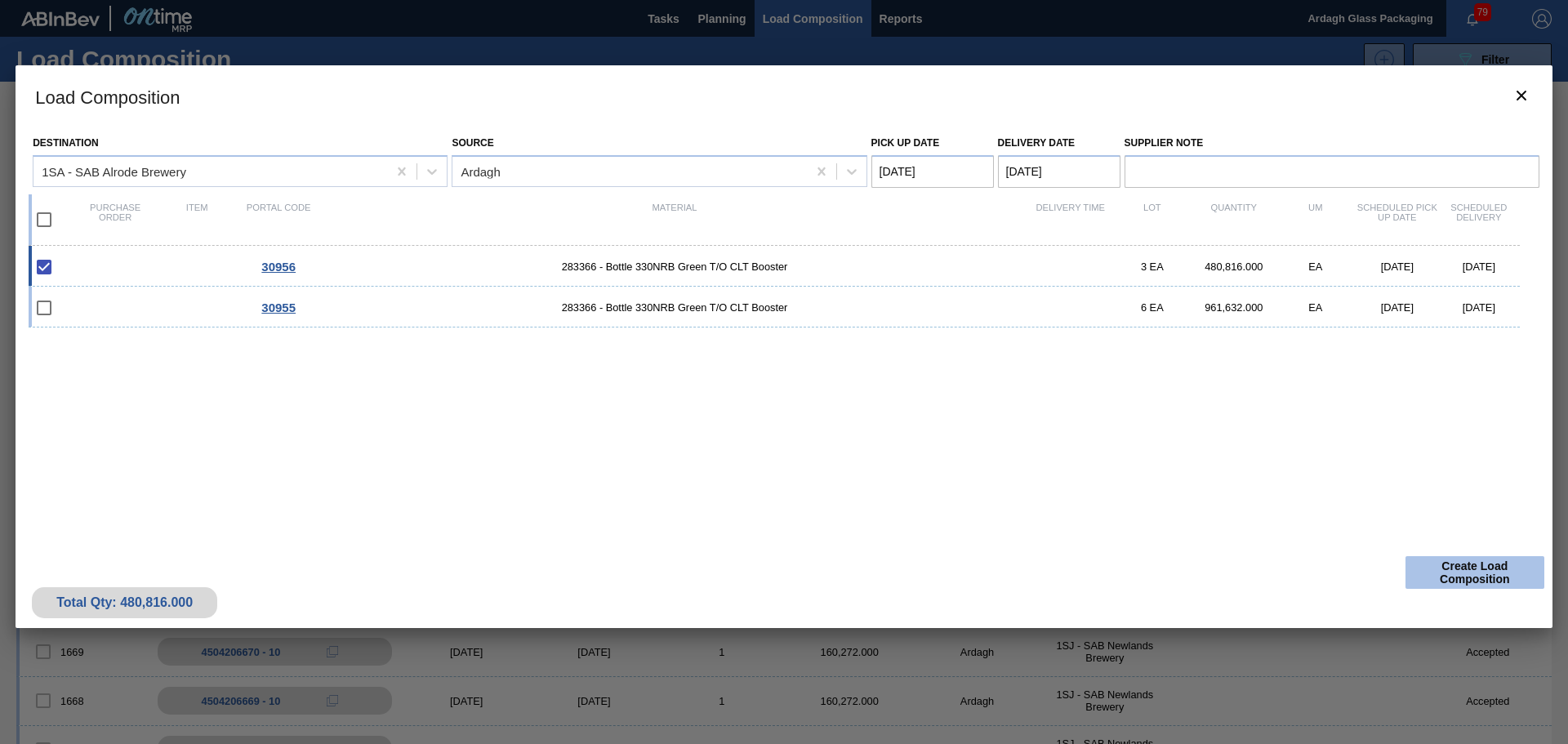
click at [1467, 569] on button "Create Load Composition" at bounding box center [1475, 573] width 139 height 33
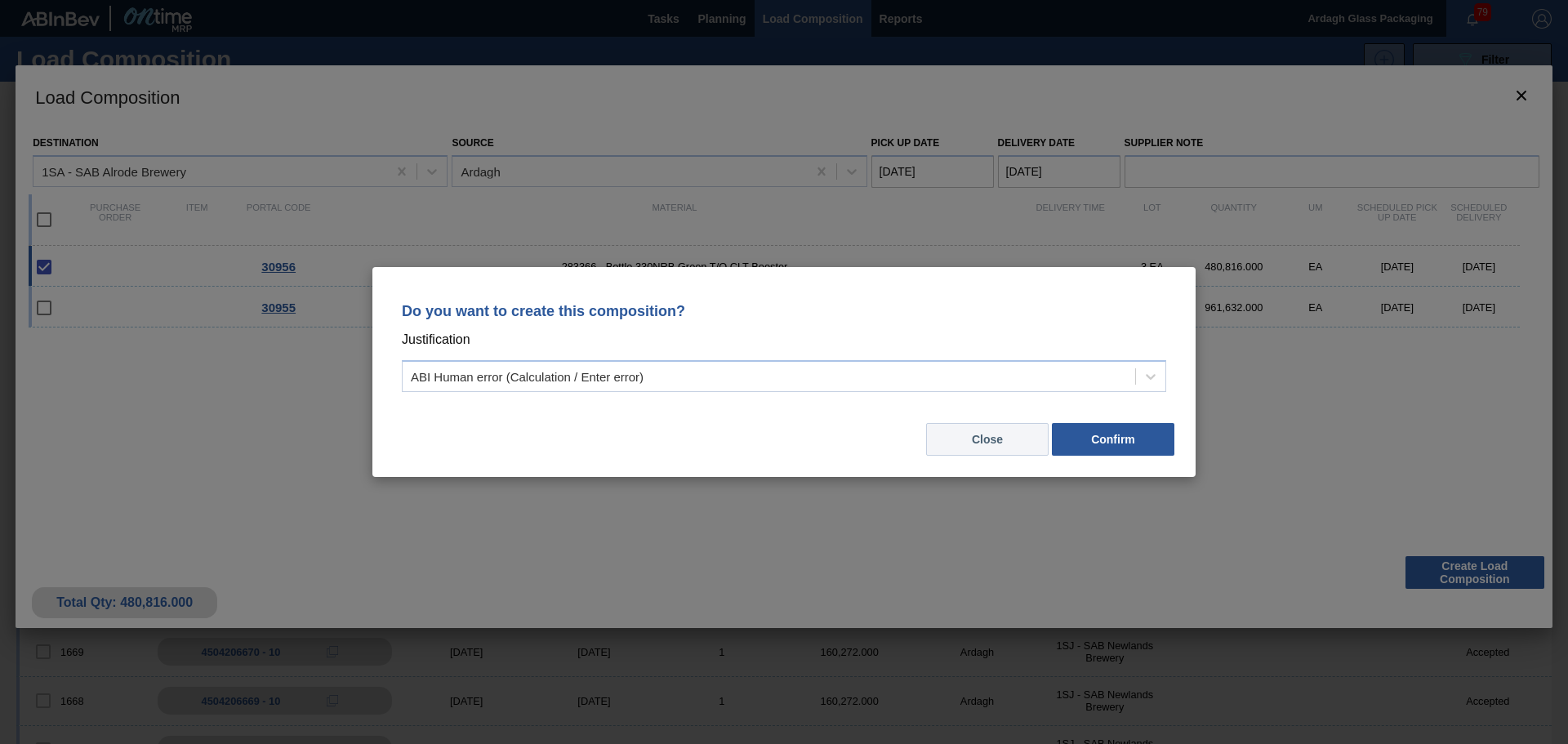
click at [998, 443] on button "Close" at bounding box center [987, 440] width 123 height 33
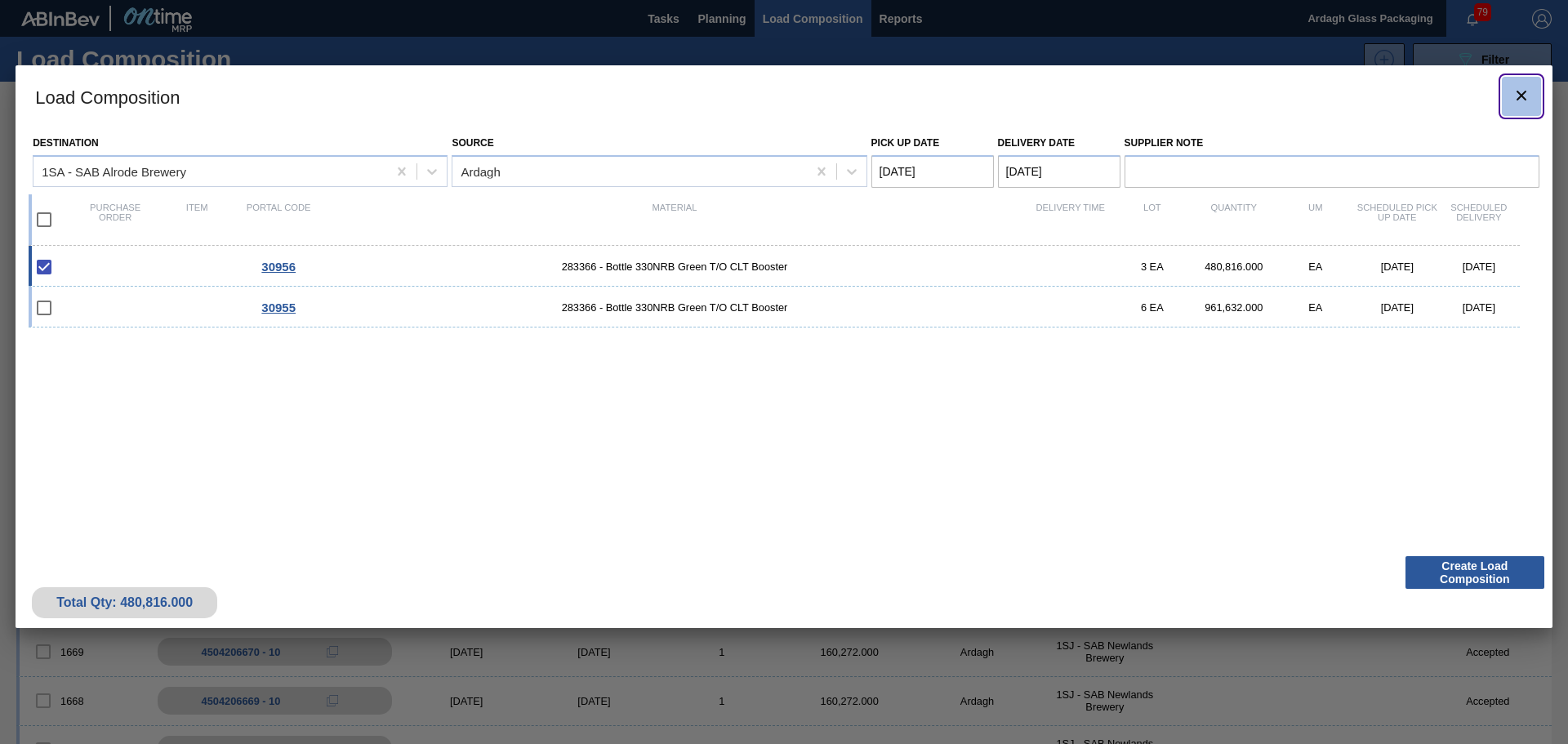
click at [1524, 90] on icon "botão de ícone" at bounding box center [1522, 96] width 20 height 20
